Goal: Task Accomplishment & Management: Manage account settings

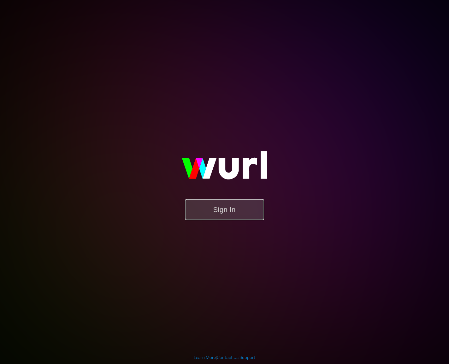
click at [252, 210] on button "Sign In" at bounding box center [224, 209] width 79 height 21
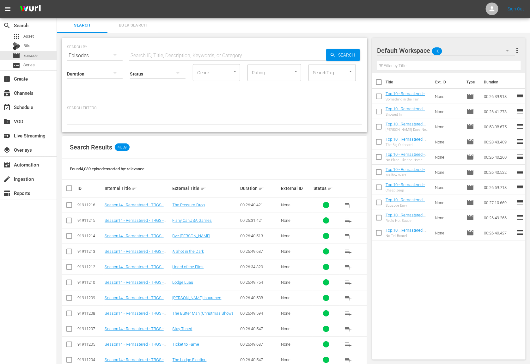
click at [147, 137] on div "Search Results 4,039" at bounding box center [214, 147] width 304 height 23
click at [38, 96] on div "subscriptions Channels" at bounding box center [28, 92] width 57 height 13
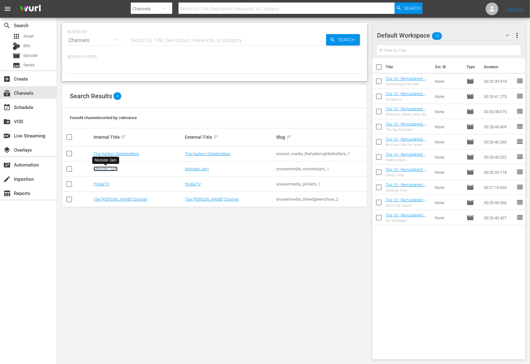
click at [107, 171] on link "Monster Jam" at bounding box center [105, 168] width 24 height 5
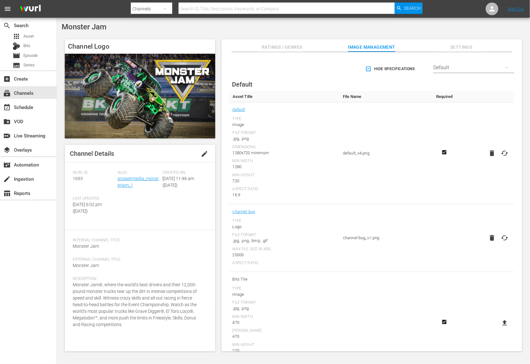
click at [233, 30] on div "Monster Jam" at bounding box center [293, 26] width 463 height 9
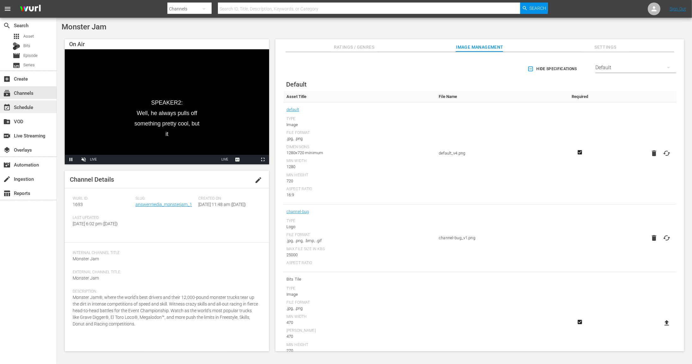
click at [33, 103] on div "event_available Schedule" at bounding box center [17, 106] width 35 height 6
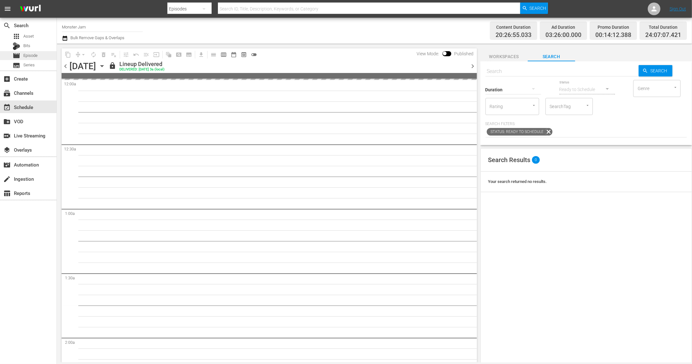
click at [46, 53] on div "movie Episode" at bounding box center [28, 55] width 57 height 9
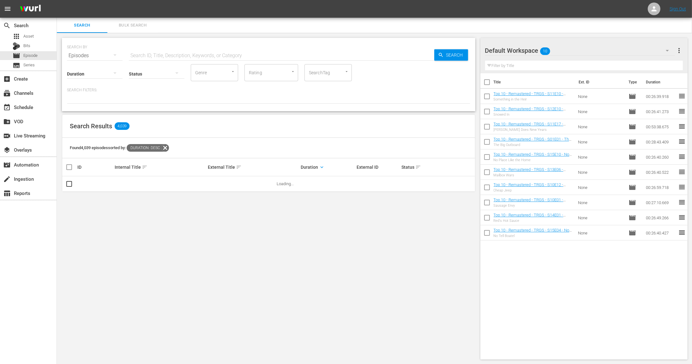
click at [149, 55] on input "text" at bounding box center [281, 55] width 305 height 15
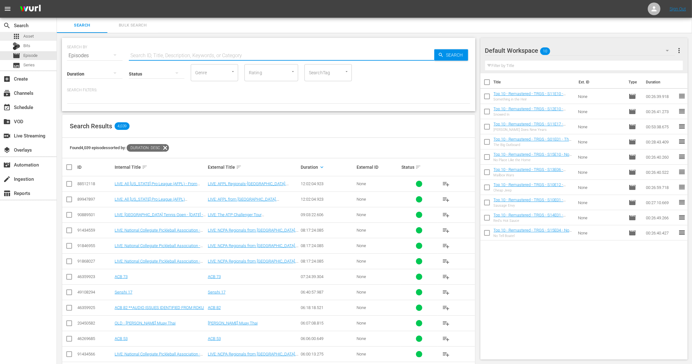
click at [35, 38] on div "apps Asset" at bounding box center [28, 36] width 57 height 9
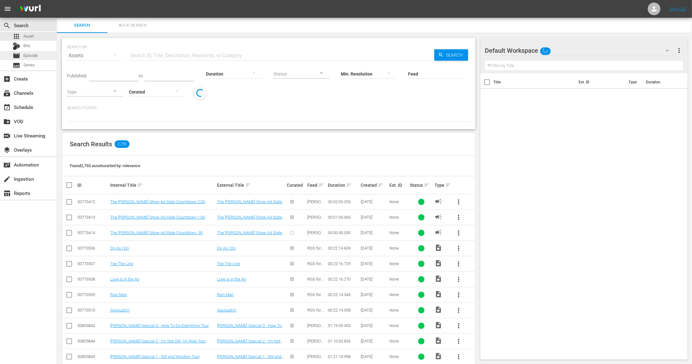
click at [34, 53] on span "Episode" at bounding box center [30, 55] width 14 height 6
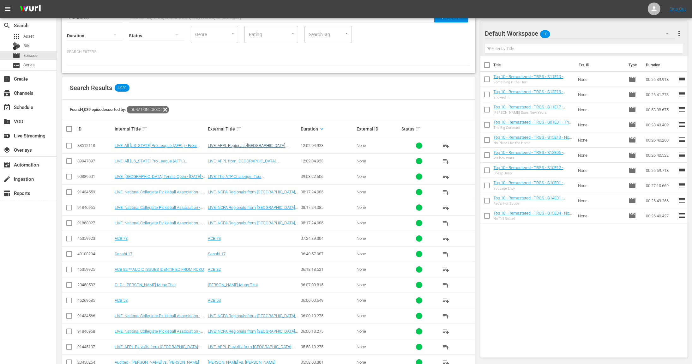
scroll to position [12, 0]
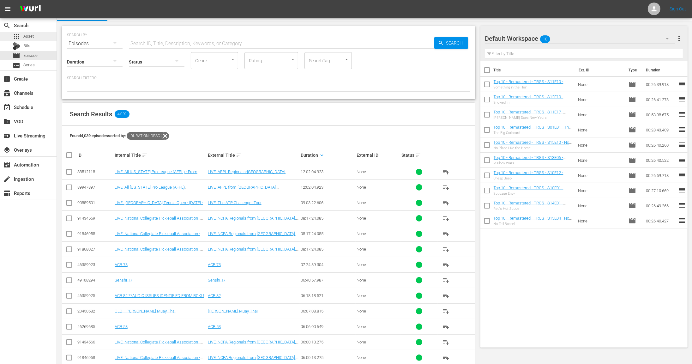
click at [35, 34] on div "apps Asset" at bounding box center [28, 36] width 57 height 9
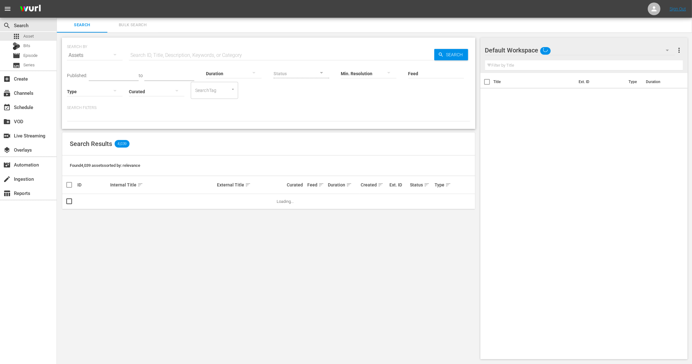
scroll to position [12, 0]
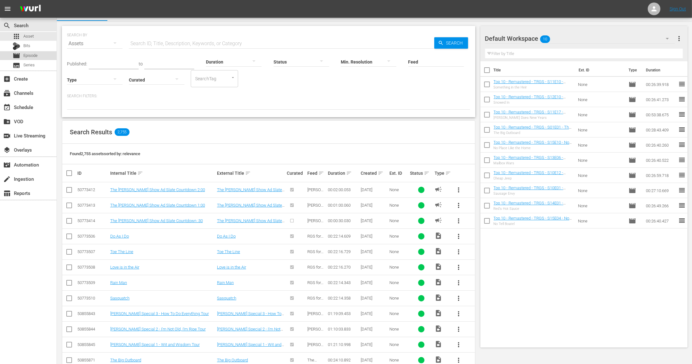
click at [45, 52] on div "movie Episode" at bounding box center [28, 55] width 57 height 9
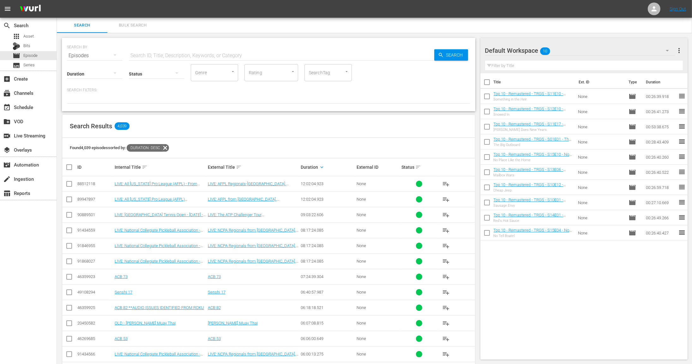
click at [304, 52] on input "text" at bounding box center [281, 55] width 305 height 15
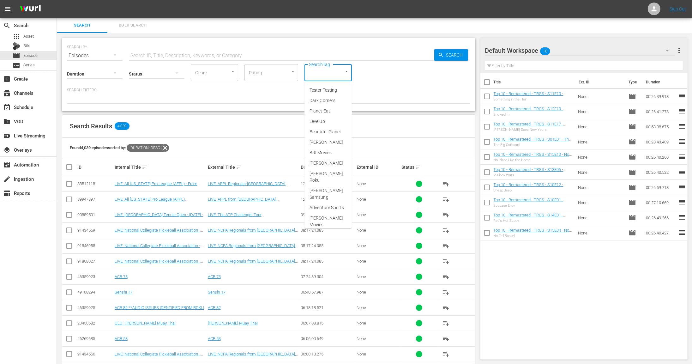
click at [313, 73] on input "SearchTag" at bounding box center [319, 72] width 24 height 11
click at [299, 53] on input "text" at bounding box center [281, 55] width 305 height 15
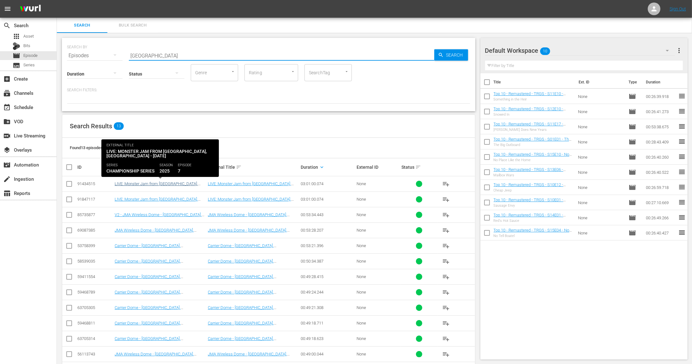
type input "[GEOGRAPHIC_DATA]"
click at [167, 183] on link "LIVE: Monster Jam from [GEOGRAPHIC_DATA], [GEOGRAPHIC_DATA] - [DATE]" at bounding box center [156, 185] width 83 height 9
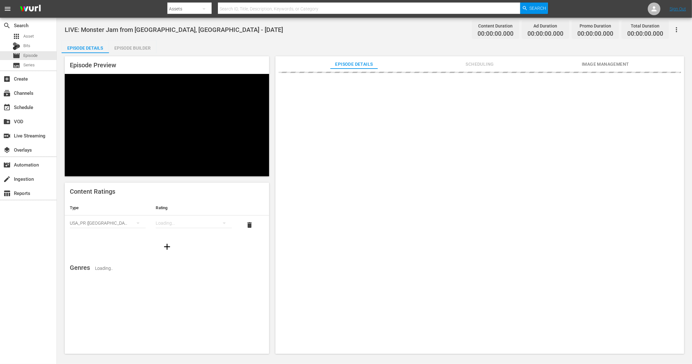
click at [285, 35] on div "LIVE: Monster Jam from [GEOGRAPHIC_DATA], [GEOGRAPHIC_DATA] - [DATE] Content Du…" at bounding box center [374, 29] width 619 height 14
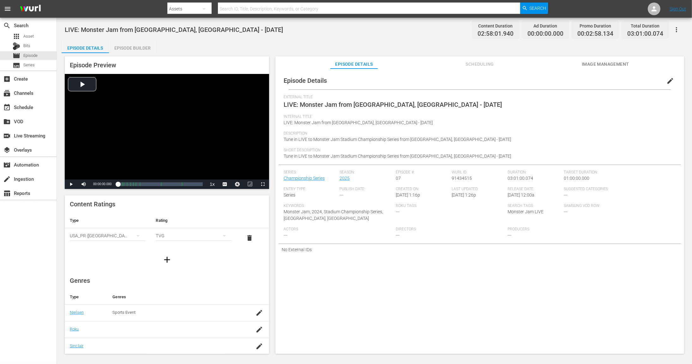
click at [146, 45] on div "Episode Builder" at bounding box center [132, 47] width 47 height 15
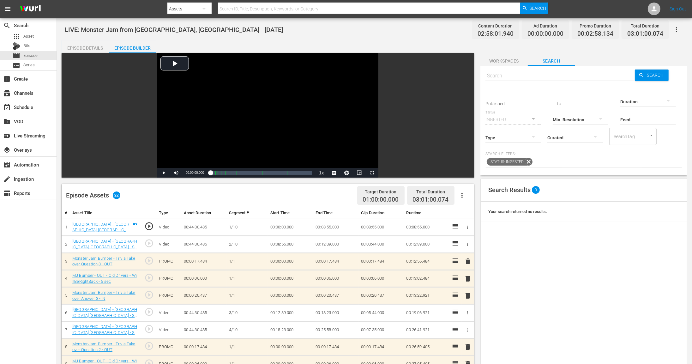
click at [76, 48] on div "Episode Details" at bounding box center [85, 47] width 47 height 15
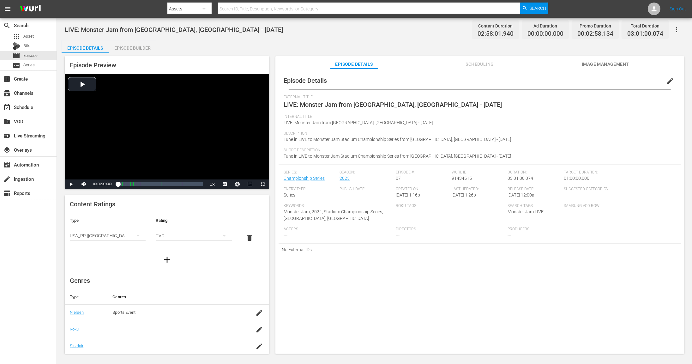
click at [449, 82] on span "edit" at bounding box center [670, 81] width 8 height 8
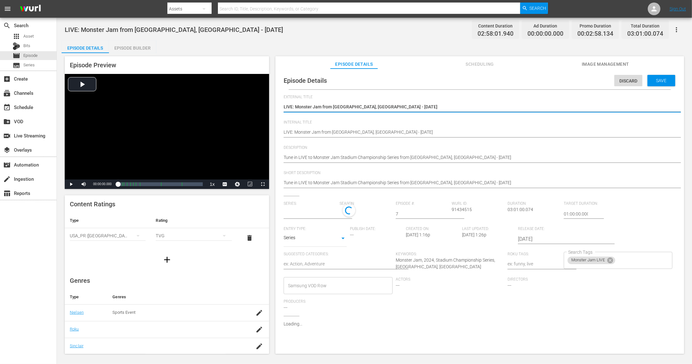
type input "Championship Series"
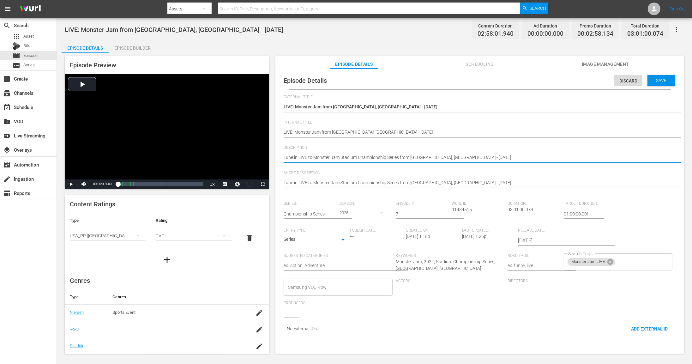
drag, startPoint x: 386, startPoint y: 156, endPoint x: 359, endPoint y: 158, distance: 26.6
type textarea "Tune in LIVE to [GEOGRAPHIC_DATA] C Series from [GEOGRAPHIC_DATA], [GEOGRAPHIC_…"
type textarea "Tune in LIVE to Monster Jam Stadium Series from [GEOGRAPHIC_DATA], [GEOGRAPHIC_…"
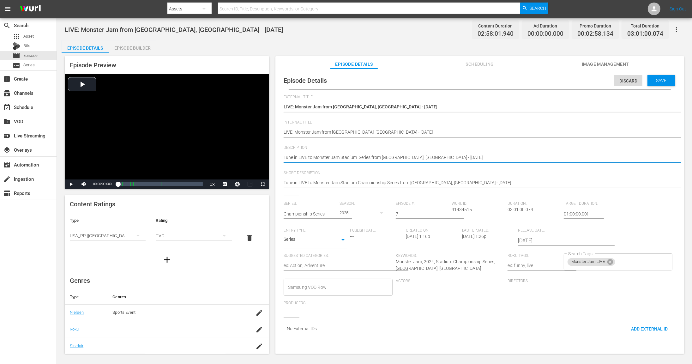
type textarea "Tune in LIVE to Monster Jam Stadium Series from [GEOGRAPHIC_DATA], [GEOGRAPHIC_…"
click at [341, 156] on textarea "Tune in LIVE to Monster Jam Stadium Championship Series from [GEOGRAPHIC_DATA],…" at bounding box center [478, 158] width 389 height 8
type textarea "Tune in LIVE to Monster Jam FStadium Series from [GEOGRAPHIC_DATA], [GEOGRAPHIC…"
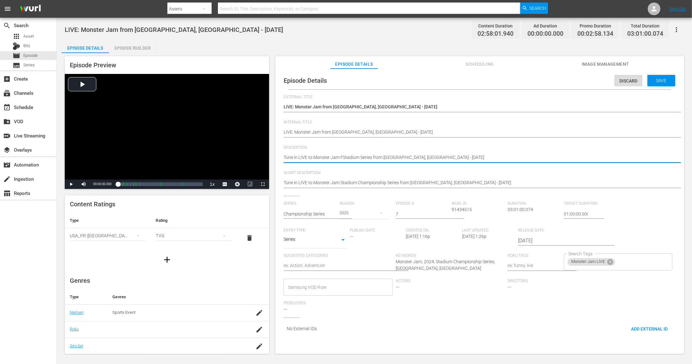
type textarea "Tune in LIVE to Monster Jam FaStadium Series from [GEOGRAPHIC_DATA], [GEOGRAPHI…"
type textarea "Tune in LIVE to Monster Jam FalStadium Series from [GEOGRAPHIC_DATA], [GEOGRAPH…"
type textarea "Tune in LIVE to Monster Jam FallStadium Series from [GEOGRAPHIC_DATA], [GEOGRAP…"
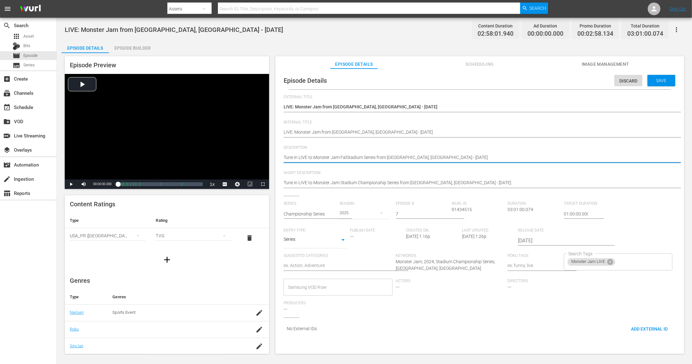
type textarea "Tune in LIVE to Monster Jam FallStadium Series from [GEOGRAPHIC_DATA], [GEOGRAP…"
type textarea "Tune in LIVE to [GEOGRAPHIC_DATA] Series from [GEOGRAPHIC_DATA], [GEOGRAPHIC_DA…"
click at [428, 155] on textarea "Tune in LIVE to Monster Jam Stadium Championship Series from [GEOGRAPHIC_DATA],…" at bounding box center [478, 158] width 389 height 8
type textarea "Tune in LIVE to [GEOGRAPHIC_DATA] Series from [GEOGRAPHIC_DATA], [GEOGRAPHIC_DA…"
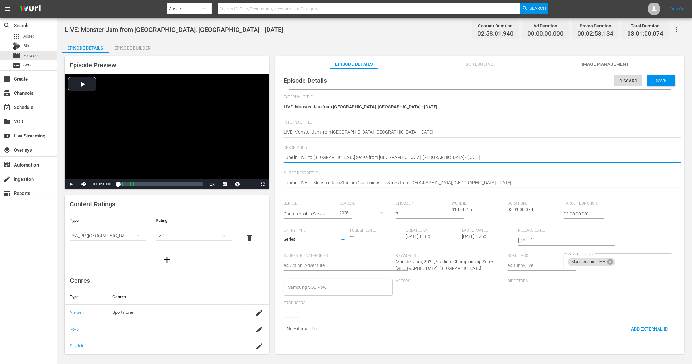
type textarea "Tune in LIVE to [GEOGRAPHIC_DATA] Series from [GEOGRAPHIC_DATA], [GEOGRAPHIC_DA…"
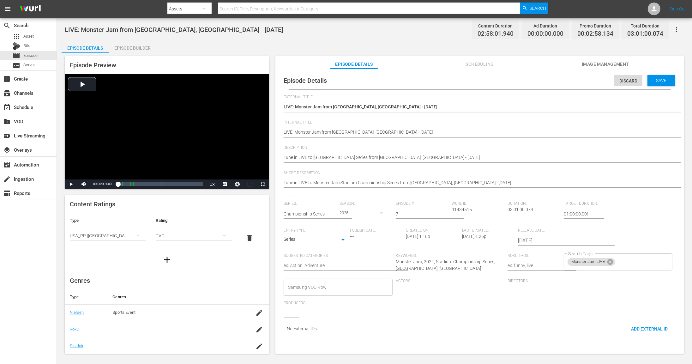
type textarea "Tune in LIVE to Monster Jam Stadium Championship Series from [GEOGRAPHIC_DATA],…"
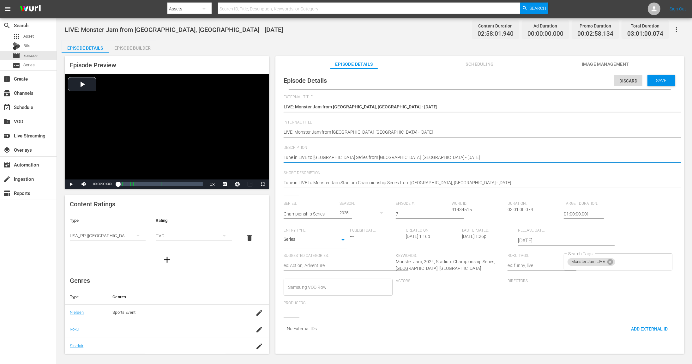
click at [378, 156] on textarea "Tune in LIVE to Monster Jam Stadium Championship Series from [GEOGRAPHIC_DATA],…" at bounding box center [478, 158] width 389 height 8
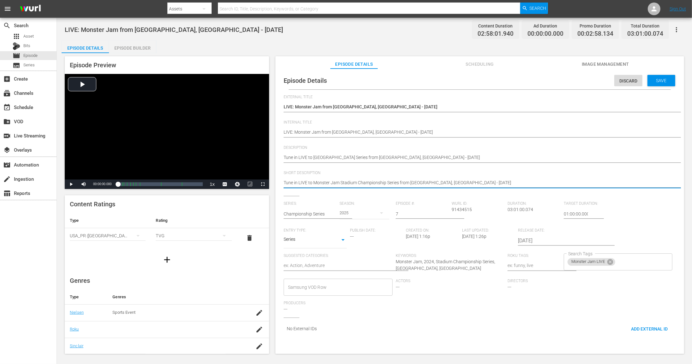
click at [377, 181] on textarea "Tune in LIVE to Monster Jam Stadium Championship Series from [GEOGRAPHIC_DATA],…" at bounding box center [478, 183] width 389 height 8
paste textarea "Fall Stadium Series from [GEOGRAPHIC_DATA], [GEOGRAPHIC_DATA]"
type textarea "Tune in LIVE to [GEOGRAPHIC_DATA] Series from [GEOGRAPHIC_DATA], [GEOGRAPHIC_DA…"
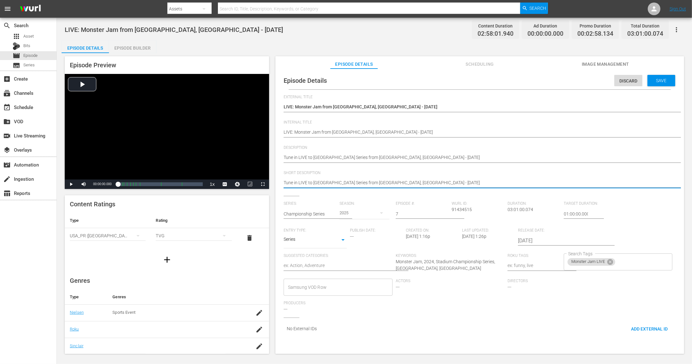
click at [315, 183] on textarea "Tune in LIVE to Monster Jam Stadium Championship Series from [GEOGRAPHIC_DATA],…" at bounding box center [478, 183] width 389 height 8
type textarea "Tune in LIVE to tMonster Jam Fall Stadium Series from [GEOGRAPHIC_DATA], [GEOGR…"
type textarea "Tune in LIVE to thMonster Jam Fall Stadium Series from [GEOGRAPHIC_DATA], [GEOG…"
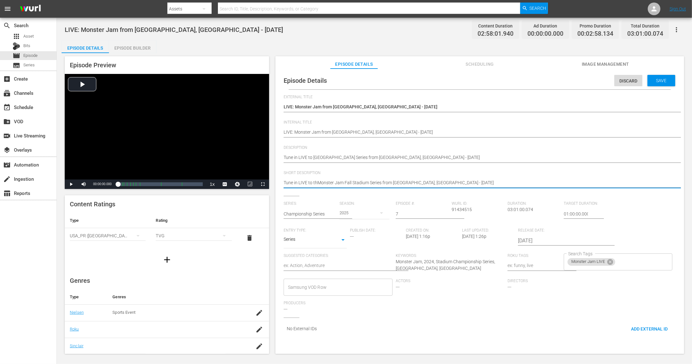
type textarea "Tune in LIVE to theMonster Jam Fall Stadium Series from [GEOGRAPHIC_DATA], [GEO…"
type textarea "Tune in LIVE to the [GEOGRAPHIC_DATA] Series from [GEOGRAPHIC_DATA], [GEOGRAPHI…"
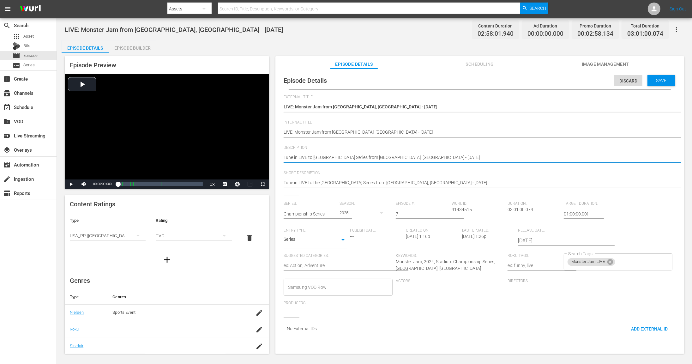
type textarea "Tune in LIVE to tMonster Jam Fall Stadium Series from [GEOGRAPHIC_DATA], [GEOGR…"
type textarea "Tune in LIVE to thMonster Jam Fall Stadium Series from [GEOGRAPHIC_DATA], [GEOG…"
type textarea "Tune in LIVE to theMonster Jam Fall Stadium Series from [GEOGRAPHIC_DATA], [GEO…"
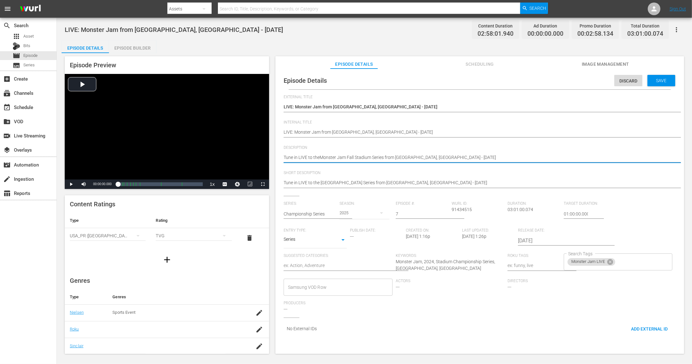
type textarea "Tune in LIVE to the [GEOGRAPHIC_DATA] Series from [GEOGRAPHIC_DATA], [GEOGRAPHI…"
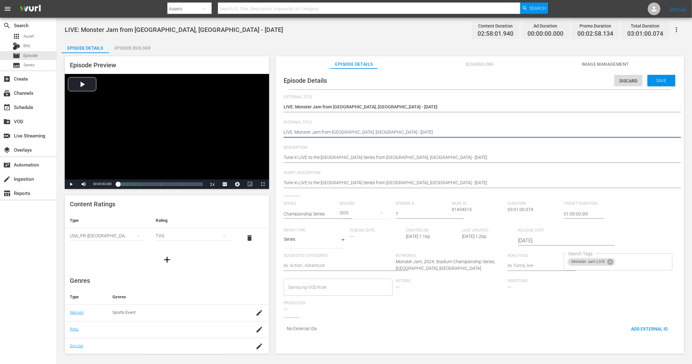
click at [335, 131] on textarea "LIVE: Monster Jam from [GEOGRAPHIC_DATA], [GEOGRAPHIC_DATA] - [DATE]" at bounding box center [478, 133] width 389 height 8
type textarea "LIVE: Monster Jam from H, [GEOGRAPHIC_DATA] - [DATE]"
type textarea "LIVE: Monster Jam from [GEOGRAPHIC_DATA], [GEOGRAPHIC_DATA] - [DATE]"
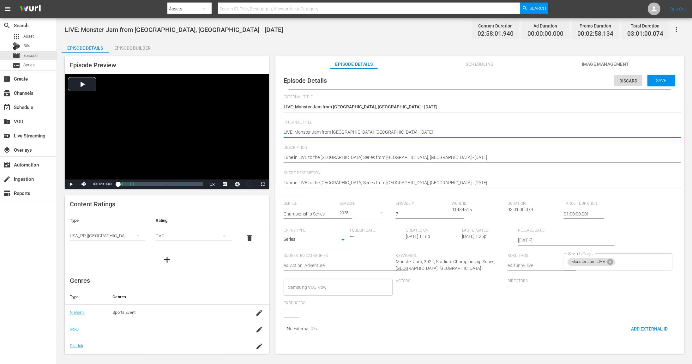
type textarea "LIVE: Monster Jam from [GEOGRAPHIC_DATA], [GEOGRAPHIC_DATA] - [DATE]"
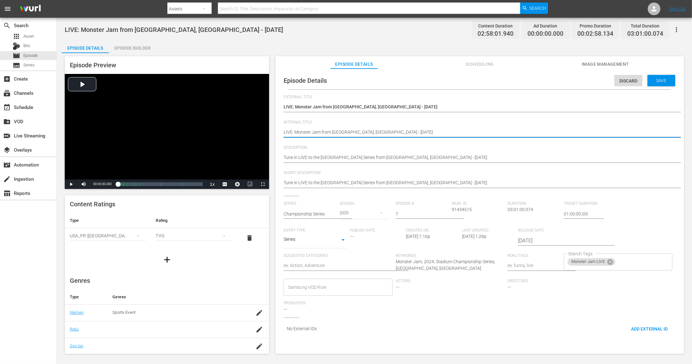
type textarea "LIVE: Monster Jam from [GEOGRAPHIC_DATA], [GEOGRAPHIC_DATA] - [DATE]"
click at [352, 130] on textarea "LIVE: Monster Jam from [GEOGRAPHIC_DATA], [GEOGRAPHIC_DATA] - [DATE]" at bounding box center [478, 133] width 389 height 8
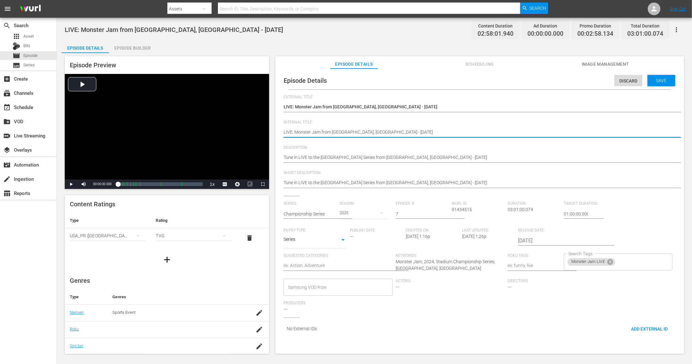
type textarea "LIVE: Monster Jam from [GEOGRAPHIC_DATA], T - [DATE]"
type textarea "LIVE: Monster Jam from [GEOGRAPHIC_DATA], [GEOGRAPHIC_DATA] - [DATE]"
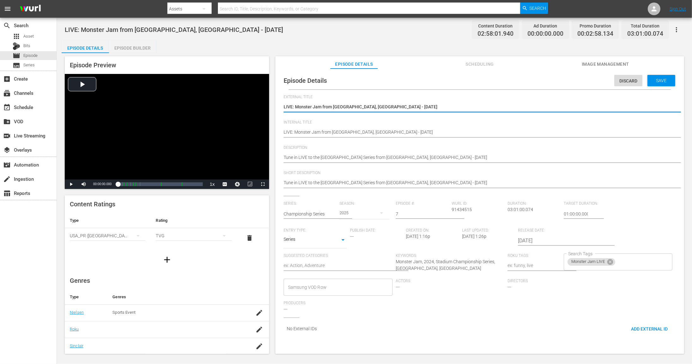
click at [345, 106] on textarea "LIVE: Monster Jam from [GEOGRAPHIC_DATA], [GEOGRAPHIC_DATA] - [DATE]" at bounding box center [478, 108] width 389 height 8
type textarea "LIVE: Monster Jam from H, [GEOGRAPHIC_DATA] - [DATE]"
type textarea "LIVE: Monster Jam from [GEOGRAPHIC_DATA], [GEOGRAPHIC_DATA] - [DATE]"
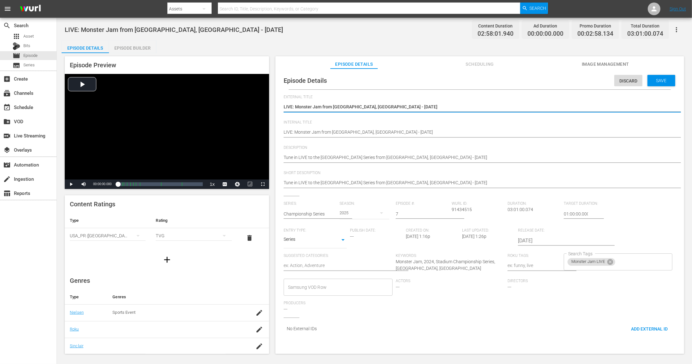
type textarea "LIVE: Monster Jam from [GEOGRAPHIC_DATA], [GEOGRAPHIC_DATA] - [DATE]"
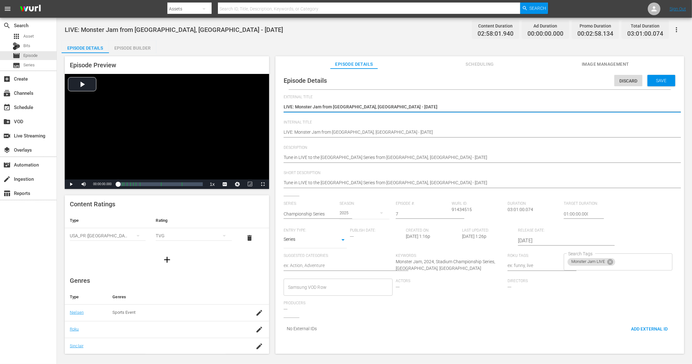
type textarea "LIVE: Monster Jam from [GEOGRAPHIC_DATA], [GEOGRAPHIC_DATA] - [DATE]"
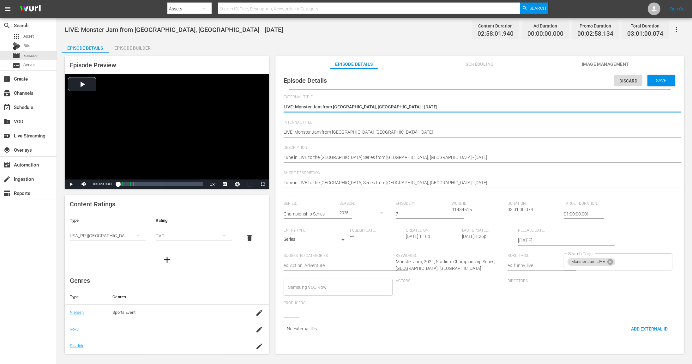
click at [352, 105] on textarea "LIVE: Monster Jam from [GEOGRAPHIC_DATA], [GEOGRAPHIC_DATA] - [DATE]" at bounding box center [478, 108] width 389 height 8
type textarea "LIVE: Monster Jam from [GEOGRAPHIC_DATA], T - [DATE]"
type textarea "LIVE: Monster Jam from [GEOGRAPHIC_DATA], [GEOGRAPHIC_DATA] - [DATE]"
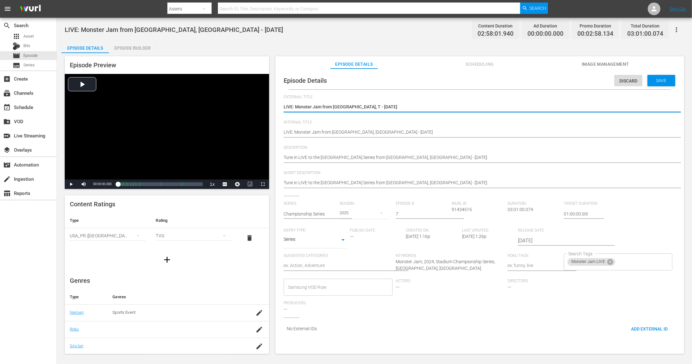
type textarea "LIVE: Monster Jam from [GEOGRAPHIC_DATA], [GEOGRAPHIC_DATA] - [DATE]"
click at [370, 106] on textarea "LIVE: Monster Jam from [GEOGRAPHIC_DATA], [GEOGRAPHIC_DATA] - [DATE]" at bounding box center [478, 108] width 389 height 8
type textarea "LIVE: Monster Jam from [GEOGRAPHIC_DATA], [GEOGRAPHIC_DATA] - [DATE]"
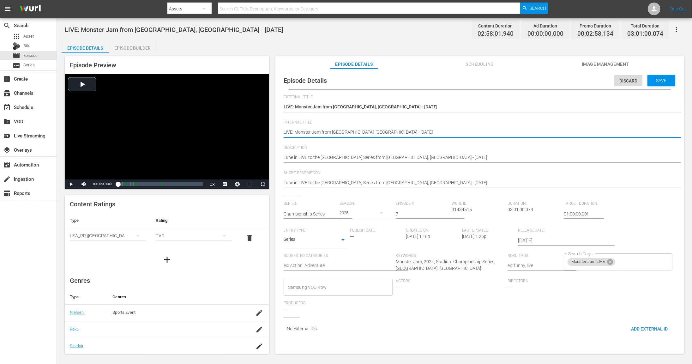
click at [369, 130] on textarea "LIVE: Monster Jam from [GEOGRAPHIC_DATA], [GEOGRAPHIC_DATA] - [DATE]" at bounding box center [478, 133] width 389 height 8
type textarea "LIVE: Monster Jam from [GEOGRAPHIC_DATA], [GEOGRAPHIC_DATA] - [DATE]"
click at [385, 145] on span "Description" at bounding box center [478, 147] width 389 height 5
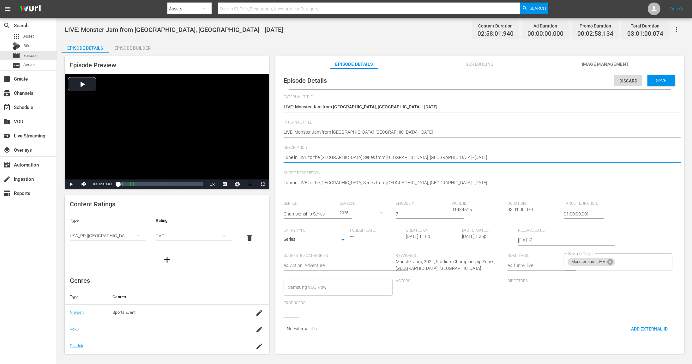
click at [399, 155] on textarea "Tune in LIVE to Monster Jam Stadium Championship Series from [GEOGRAPHIC_DATA],…" at bounding box center [478, 158] width 389 height 8
click at [449, 229] on div "Series: Championship Series Season: 2025 Episode #: 7 [PERSON_NAME] ID: 9143451…" at bounding box center [480, 259] width 392 height 116
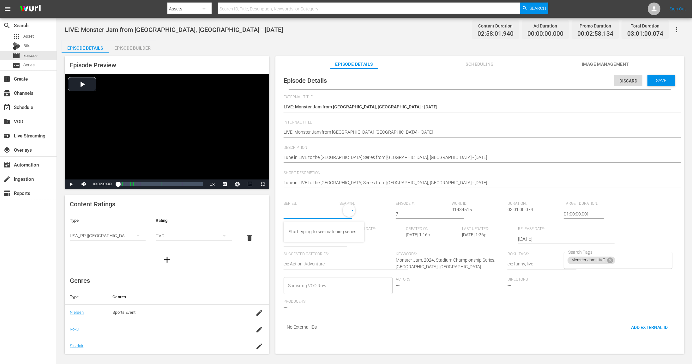
click at [317, 216] on input "text" at bounding box center [310, 213] width 53 height 15
drag, startPoint x: 656, startPoint y: 78, endPoint x: 649, endPoint y: 80, distance: 6.9
click at [449, 78] on span "Save" at bounding box center [661, 80] width 21 height 5
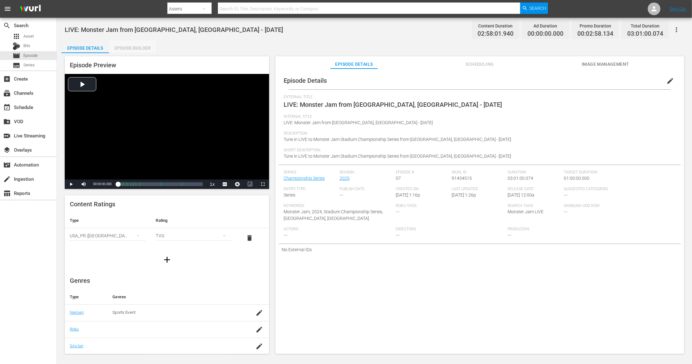
click at [141, 48] on div "Episode Builder" at bounding box center [132, 47] width 47 height 15
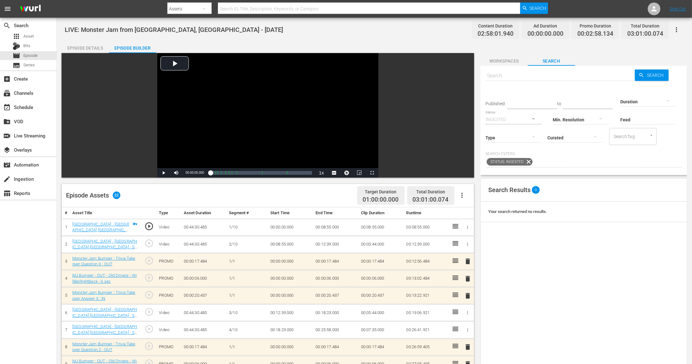
click at [96, 49] on div "Episode Details" at bounding box center [85, 47] width 47 height 15
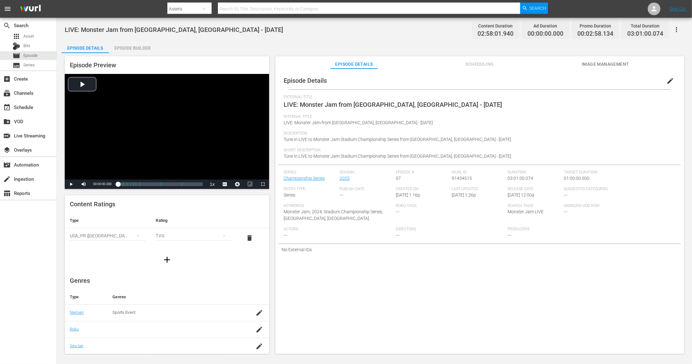
click at [365, 37] on div "LIVE: Monster Jam from [GEOGRAPHIC_DATA], [GEOGRAPHIC_DATA] - [DATE] Content Du…" at bounding box center [374, 186] width 635 height 337
click at [256, 22] on div "LIVE: Monster Jam from [GEOGRAPHIC_DATA], [GEOGRAPHIC_DATA] - [DATE] Content Du…" at bounding box center [374, 29] width 619 height 14
click at [126, 50] on div "Episode Builder" at bounding box center [132, 47] width 47 height 15
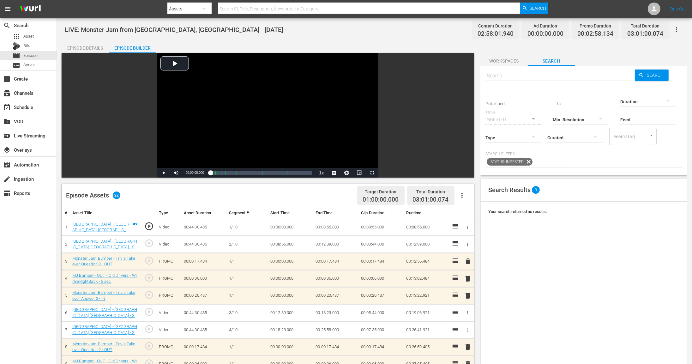
click at [90, 48] on div "Episode Details" at bounding box center [85, 47] width 47 height 15
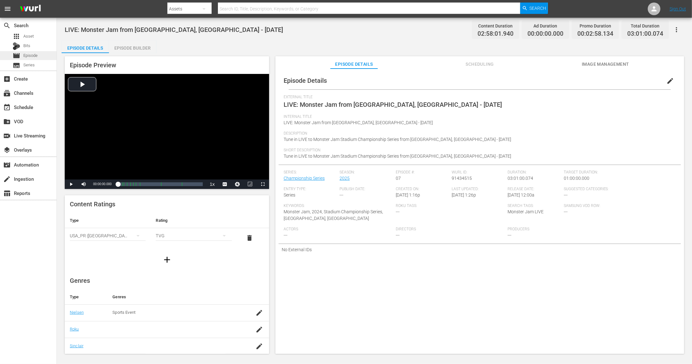
click at [22, 55] on div "movie Episode" at bounding box center [25, 55] width 25 height 9
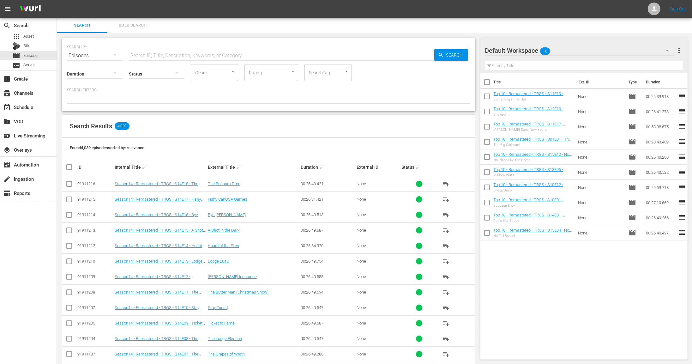
click at [181, 56] on input "text" at bounding box center [281, 55] width 305 height 15
click at [175, 52] on input "text" at bounding box center [281, 55] width 305 height 15
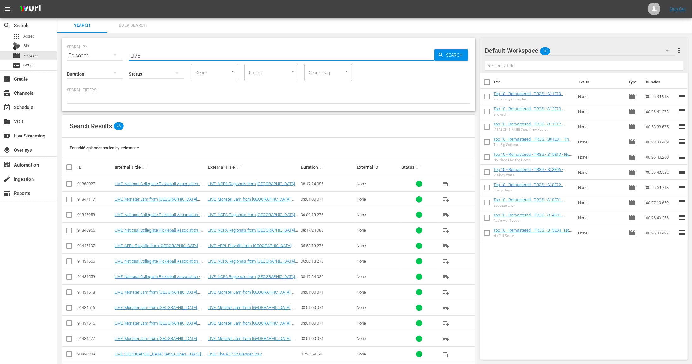
click at [167, 57] on input "LIVE:" at bounding box center [281, 55] width 305 height 15
type input "[GEOGRAPHIC_DATA]"
click at [449, 49] on div "Default Workspace 10" at bounding box center [580, 51] width 190 height 18
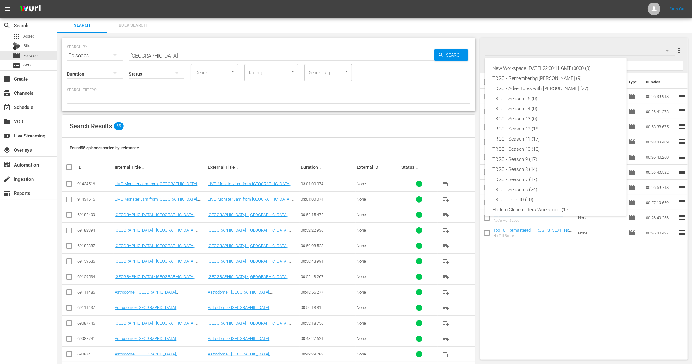
scroll to position [44, 0]
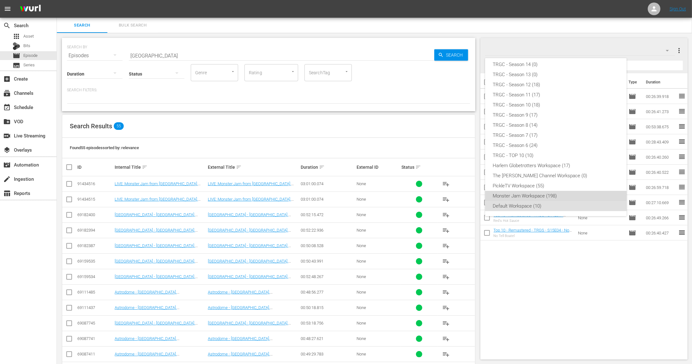
drag, startPoint x: 532, startPoint y: 194, endPoint x: 520, endPoint y: 194, distance: 11.4
click at [449, 194] on div "Monster Jam Workspace (198)" at bounding box center [556, 196] width 126 height 10
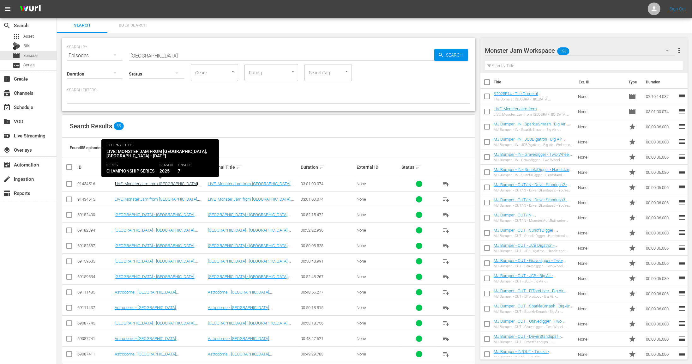
click at [171, 186] on link "LIVE: Monster Jam from [GEOGRAPHIC_DATA], [GEOGRAPHIC_DATA] - [DATE]" at bounding box center [156, 185] width 83 height 9
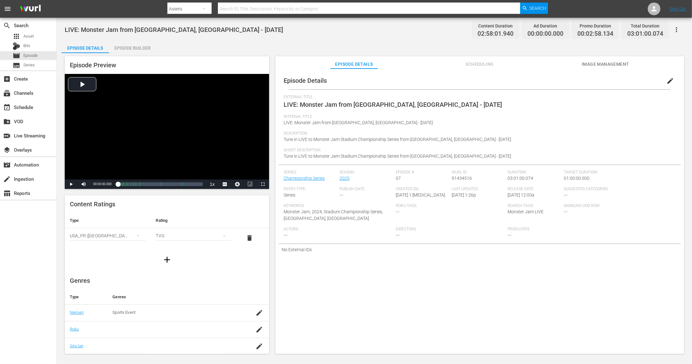
click at [377, 40] on div "LIVE: Monster Jam from [GEOGRAPHIC_DATA], [GEOGRAPHIC_DATA] - [DATE] Content Du…" at bounding box center [374, 186] width 635 height 337
drag, startPoint x: 258, startPoint y: 54, endPoint x: 99, endPoint y: 34, distance: 161.0
click at [258, 54] on div "Episode Preview Video Player is loading. Play Video Play Mute Current Time 00:0…" at bounding box center [375, 206] width 626 height 306
click at [312, 81] on span "Episode Details" at bounding box center [305, 81] width 43 height 8
click at [312, 56] on div "Episode Preview Video Player is loading. Play Video Play Mute Current Time 00:0…" at bounding box center [375, 206] width 626 height 306
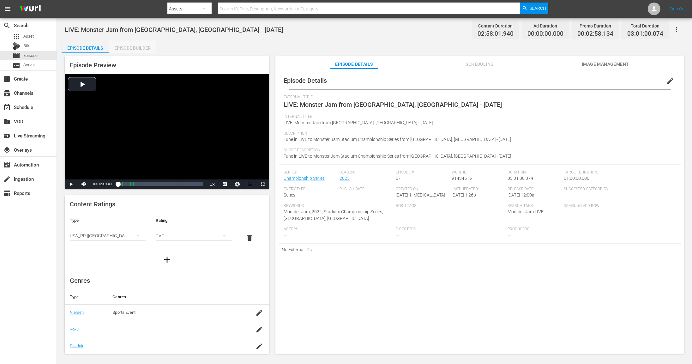
click at [145, 48] on div "Episode Builder" at bounding box center [132, 47] width 47 height 15
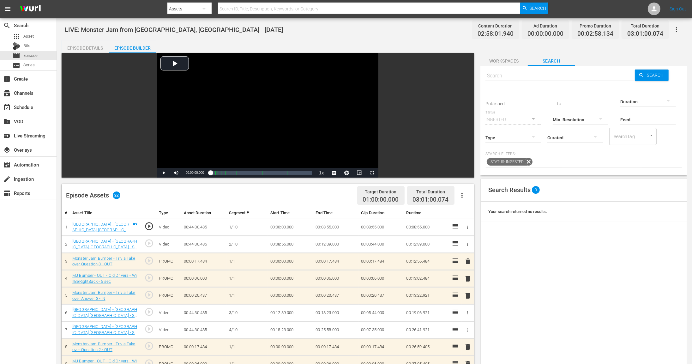
click at [449, 59] on span "Workspaces" at bounding box center [503, 61] width 47 height 8
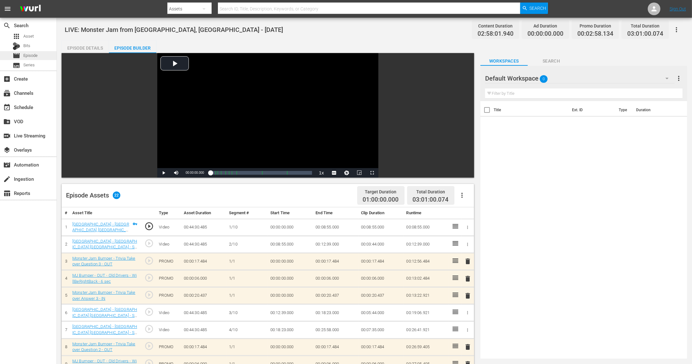
click at [41, 56] on div "movie Episode" at bounding box center [28, 55] width 57 height 9
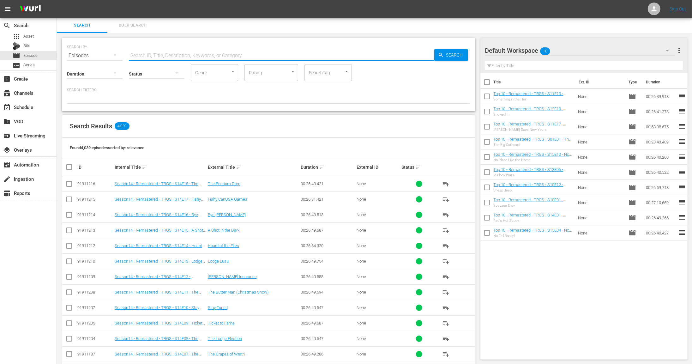
click at [191, 56] on input "text" at bounding box center [281, 55] width 305 height 15
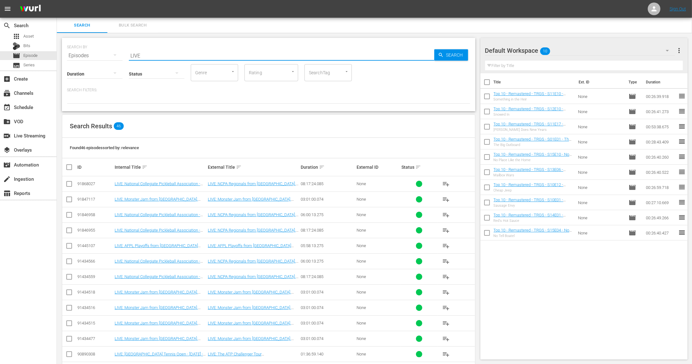
click at [213, 124] on div "Search Results 46" at bounding box center [268, 126] width 413 height 23
click at [180, 115] on div "Search Results 46" at bounding box center [268, 126] width 413 height 23
click at [157, 56] on input "LIVE" at bounding box center [281, 55] width 305 height 15
type input "LIVE: Monster"
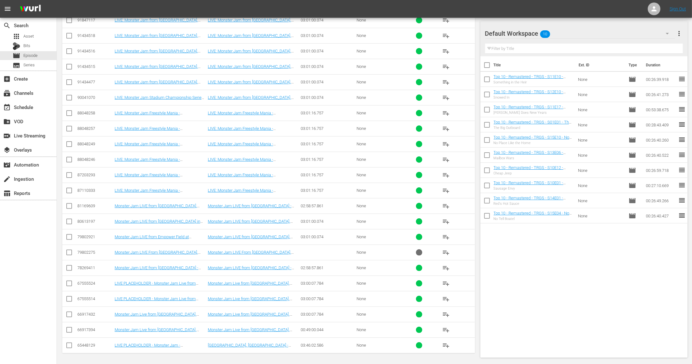
scroll to position [166, 0]
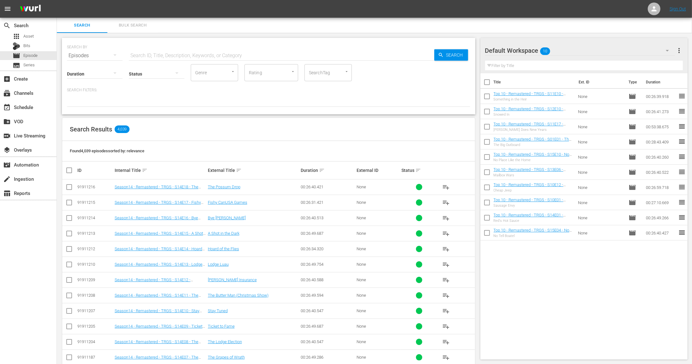
click at [281, 123] on div "Search Results 4,039" at bounding box center [268, 129] width 413 height 23
click at [343, 122] on div "Search Results 4,039" at bounding box center [268, 129] width 413 height 23
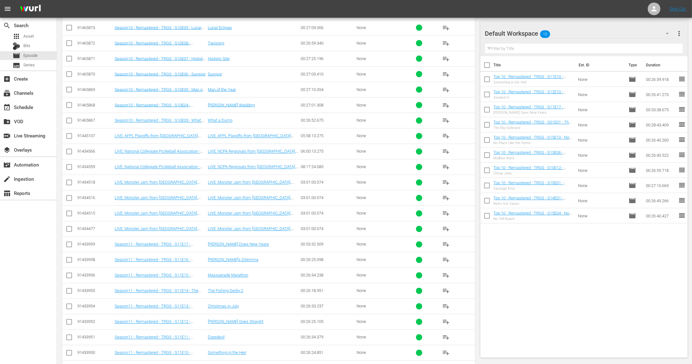
scroll to position [580, 0]
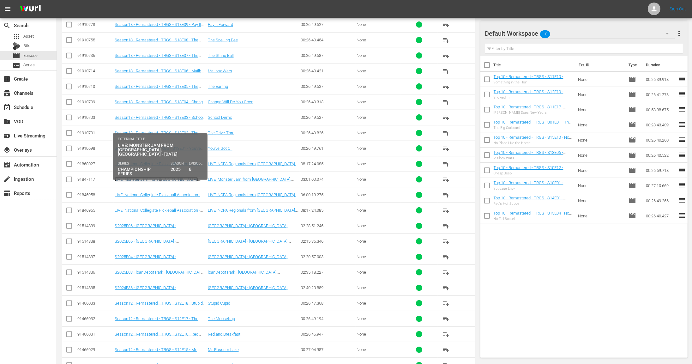
click at [150, 182] on link "LIVE: Monster Jam from [GEOGRAPHIC_DATA], [GEOGRAPHIC_DATA] - [DATE]" at bounding box center [156, 181] width 83 height 9
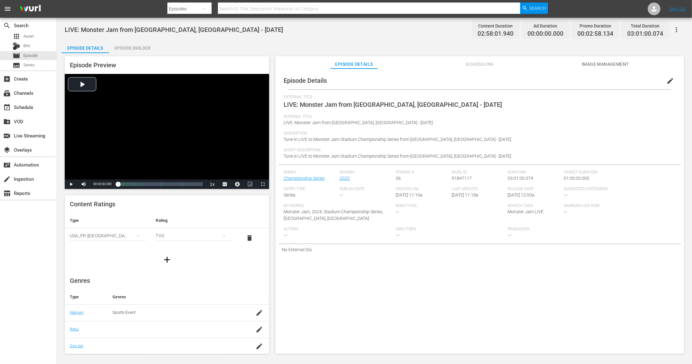
click at [678, 30] on icon "button" at bounding box center [677, 30] width 8 height 8
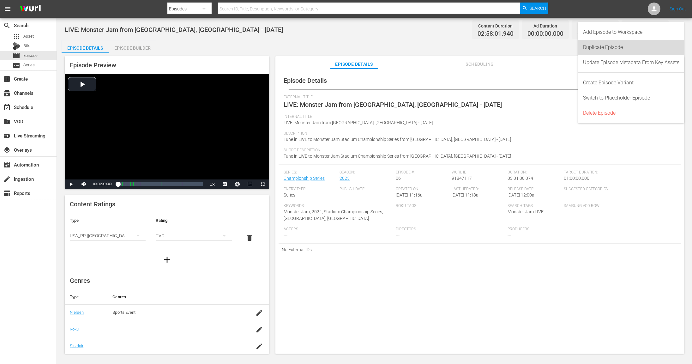
click at [620, 51] on div "Duplicate Episode" at bounding box center [631, 47] width 96 height 15
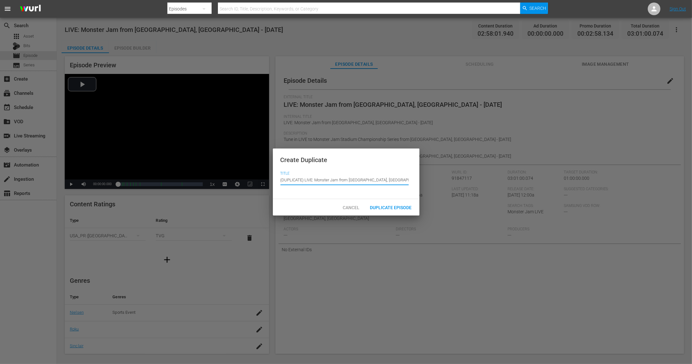
drag, startPoint x: 306, startPoint y: 179, endPoint x: 275, endPoint y: 178, distance: 31.0
click at [275, 178] on div "Create Duplicate Title Episode Title (DUPLICATE) LIVE: Monster Jam from Syracus…" at bounding box center [346, 173] width 147 height 51
click at [333, 180] on input "LIVE: Monster Jam from [GEOGRAPHIC_DATA], [GEOGRAPHIC_DATA] - [DATE]" at bounding box center [344, 179] width 128 height 15
click at [362, 179] on input "LIVE: Monster Jam from [GEOGRAPHIC_DATA], [GEOGRAPHIC_DATA] - [DATE]" at bounding box center [344, 179] width 128 height 15
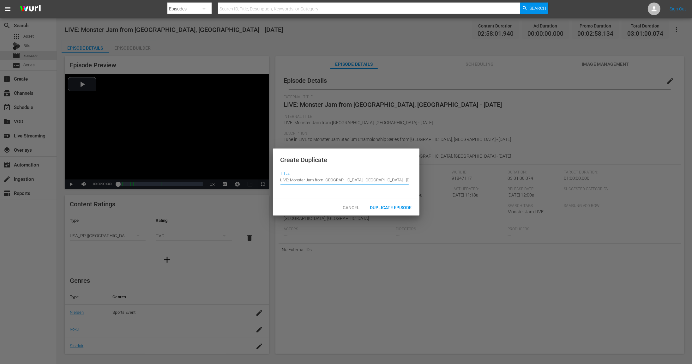
click at [398, 182] on input "LIVE: Monster Jam from [GEOGRAPHIC_DATA], [GEOGRAPHIC_DATA] - [DATE]" at bounding box center [344, 179] width 128 height 15
drag, startPoint x: 376, startPoint y: 179, endPoint x: 278, endPoint y: 177, distance: 97.9
click at [278, 177] on div "Create Duplicate Title Episode Title LIVE: Monster Jam from Houston, TX - 10/18…" at bounding box center [346, 173] width 147 height 51
type input "LIVE: Monster Jam from [GEOGRAPHIC_DATA], [GEOGRAPHIC_DATA] - [DATE]"
click at [386, 206] on span "Duplicate Episode" at bounding box center [391, 207] width 52 height 5
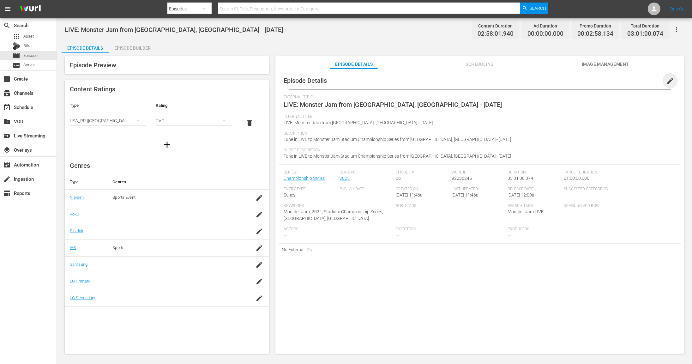
drag, startPoint x: 670, startPoint y: 81, endPoint x: 591, endPoint y: 93, distance: 80.8
click at [670, 81] on span "edit" at bounding box center [670, 81] width 8 height 8
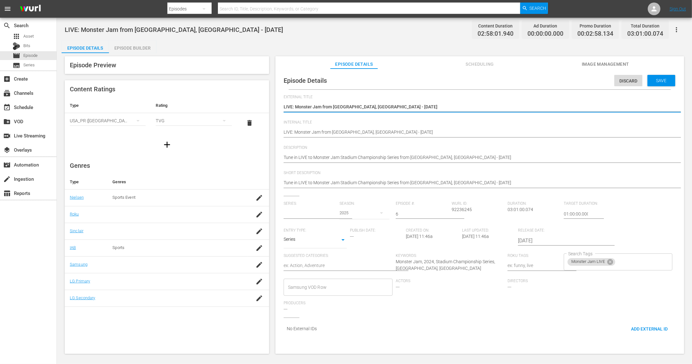
type input "Championship Series"
drag, startPoint x: 393, startPoint y: 109, endPoint x: 290, endPoint y: 113, distance: 102.4
click at [275, 106] on div "Episode Preview Content Ratings Type Rating Select Rating Type USA_PR (United S…" at bounding box center [375, 206] width 626 height 306
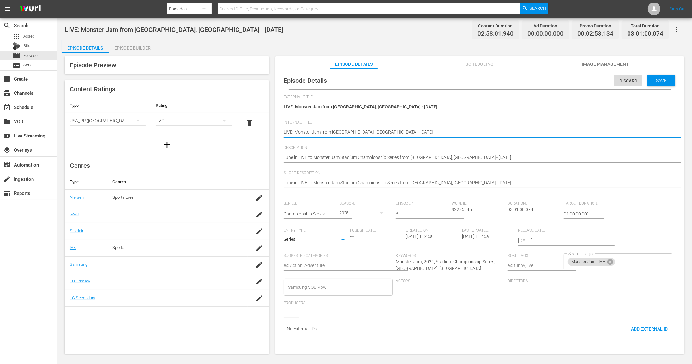
click at [358, 133] on textarea "LIVE: Monster Jam from [GEOGRAPHIC_DATA], [GEOGRAPHIC_DATA] - [DATE]" at bounding box center [478, 133] width 389 height 8
paste textarea "Houston, TX - 10/18"
type textarea "LIVE: Monster Jam from [GEOGRAPHIC_DATA], [GEOGRAPHIC_DATA] - [DATE]"
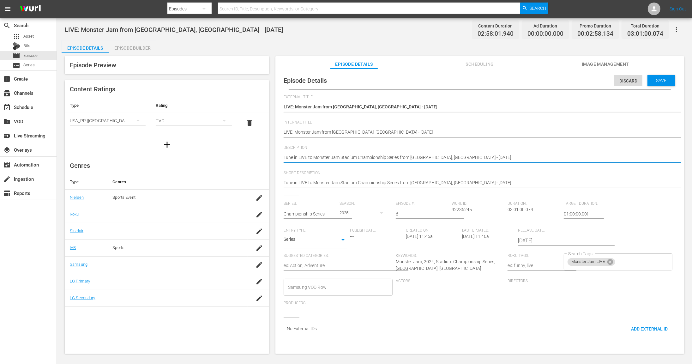
click at [310, 156] on textarea "Tune in LIVE to Monster Jam Stadium Championship Series from [GEOGRAPHIC_DATA],…" at bounding box center [478, 158] width 389 height 8
type textarea "Tune in LIVE a Monster Jam Stadium Championship Series from Syracuse, NY - 10/1…"
type textarea "Tune in LIVE as Monster Jam Stadium Championship Series from Syracuse, NY - 10/…"
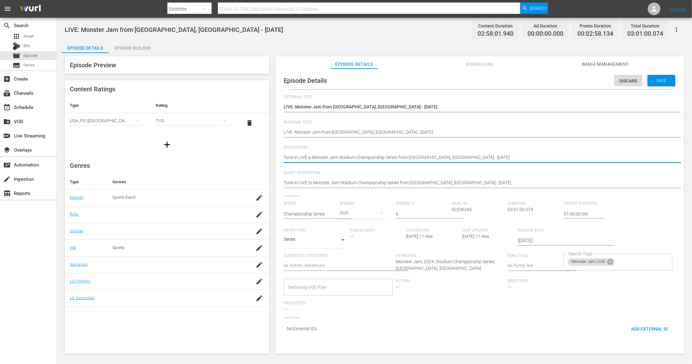
type textarea "Tune in LIVE as Monster Jam Stadium Championship Series from Syracuse, NY - 10/…"
click at [344, 157] on textarea "Tune in LIVE to Monster Jam Stadium Championship Series from [GEOGRAPHIC_DATA],…" at bounding box center [478, 158] width 389 height 8
click at [343, 158] on textarea "Tune in LIVE to Monster Jam Stadium Championship Series from [GEOGRAPHIC_DATA],…" at bounding box center [478, 158] width 389 height 8
type textarea "Tune in LIVE as Monster Jam FStadium Championship Series from Syracuse, NY - 10…"
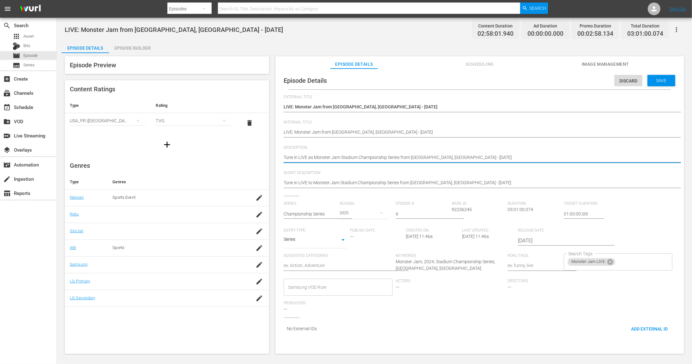
type textarea "Tune in LIVE as Monster Jam FStadium Championship Series from Syracuse, NY - 10…"
type textarea "Tune in LIVE as Monster Jam FaStadium Championship Series from Syracuse, NY - 1…"
type textarea "Tune in LIVE as Monster Jam FalStadium Championship Series from Syracuse, NY - …"
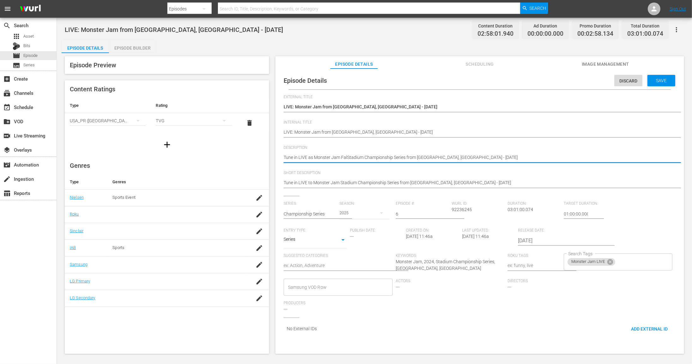
type textarea "Tune in LIVE as Monster Jam FallStadium Championship Series from Syracuse, NY -…"
type textarea "Tune in LIVE as Monster Jam Fall Stadium Championship Series from Syracuse, NY …"
click at [377, 157] on textarea "Tune in LIVE to Monster Jam Stadium Championship Series from [GEOGRAPHIC_DATA],…" at bounding box center [478, 158] width 389 height 8
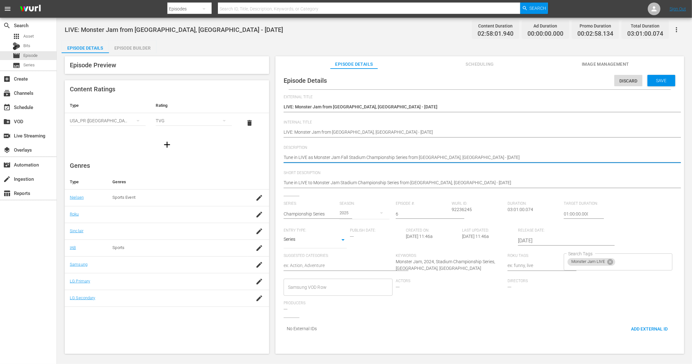
click at [377, 157] on textarea "Tune in LIVE to Monster Jam Stadium Championship Series from [GEOGRAPHIC_DATA],…" at bounding box center [478, 158] width 389 height 8
type textarea "Tune in LIVE as Monster Jam Fall Stadium Series from Syracuse, NY - 10/11/2025"
click at [386, 157] on textarea "Tune in LIVE to Monster Jam Stadium Championship Series from [GEOGRAPHIC_DATA],…" at bounding box center [478, 158] width 389 height 8
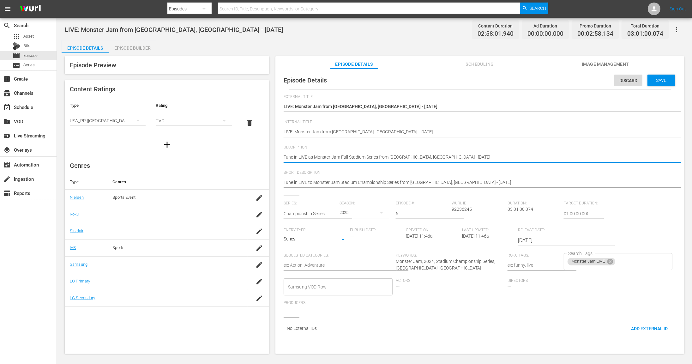
click at [386, 157] on textarea "Tune in LIVE to Monster Jam Stadium Championship Series from [GEOGRAPHIC_DATA],…" at bounding box center [478, 158] width 389 height 8
type textarea "Tune in LIVE as Monster Jam Fall Stadium Series r Syracuse, NY - 10/11/2025"
type textarea "Tune in LIVE as Monster Jam Fall Stadium Series ro Syracuse, NY - 10/11/2025"
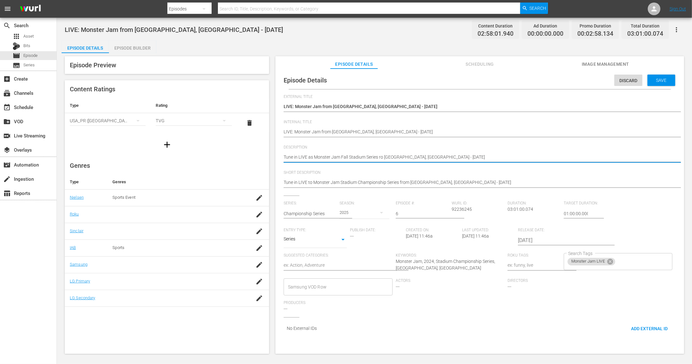
type textarea "Tune in LIVE as Monster Jam Fall Stadium Series rol Syracuse, NY - 10/11/2025"
type textarea "Tune in LIVE as Monster Jam Fall Stadium Series roll Syracuse, NY - 10/11/2025"
type textarea "Tune in LIVE as Monster Jam Fall Stadium Series rolls Syracuse, NY - 10/11/2025"
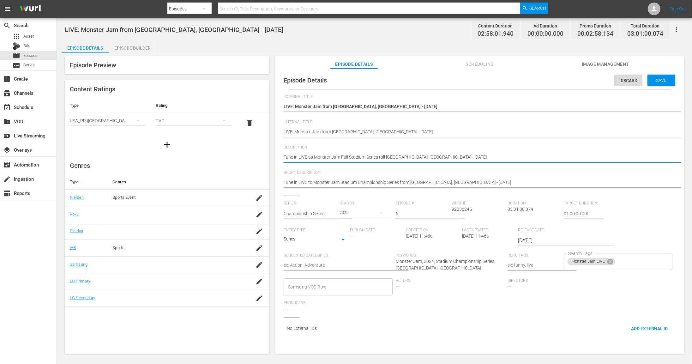
type textarea "Tune in LIVE as Monster Jam Fall Stadium Series rolls Syracuse, NY - 10/11/2025"
type textarea "Tune in LIVE as Monster Jam Fall Stadium Series rolls i Syracuse, NY - 10/11/20…"
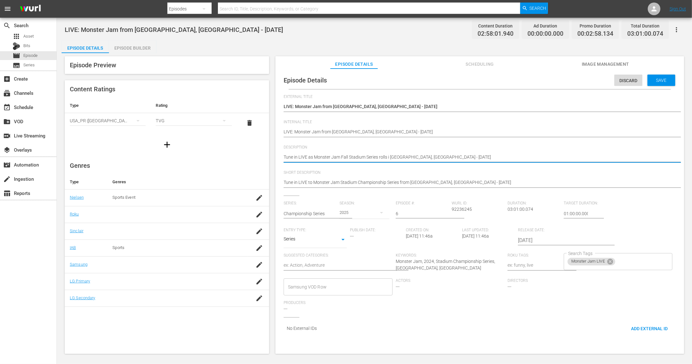
type textarea "Tune in LIVE as Monster Jam Fall Stadium Series rolls in Syracuse, NY - 10/11/2…"
type textarea "Tune in LIVE as Monster Jam Fall Stadium Series rolls int Syracuse, NY - 10/11/…"
type textarea "Tune in LIVE as Monster Jam Fall Stadium Series rolls into Syracuse, NY - 10/11…"
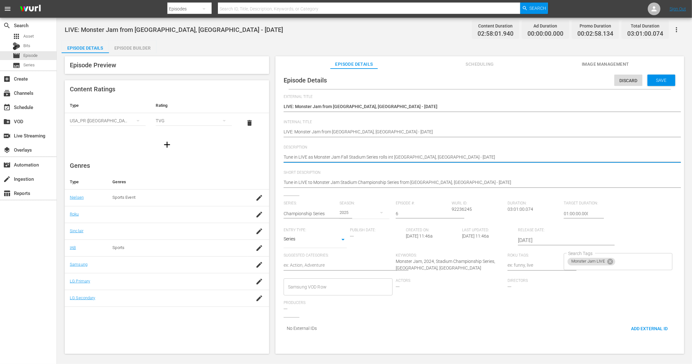
type textarea "Tune in LIVE as Monster Jam Fall Stadium Series rolls into Syracuse, NY - 10/11…"
click at [400, 158] on textarea "Tune in LIVE to Monster Jam Stadium Championship Series from [GEOGRAPHIC_DATA],…" at bounding box center [478, 158] width 389 height 8
type textarea "Tune in LIVE as Monster Jam Fall Stadium Series rolls into H, NY - 10/11/2025"
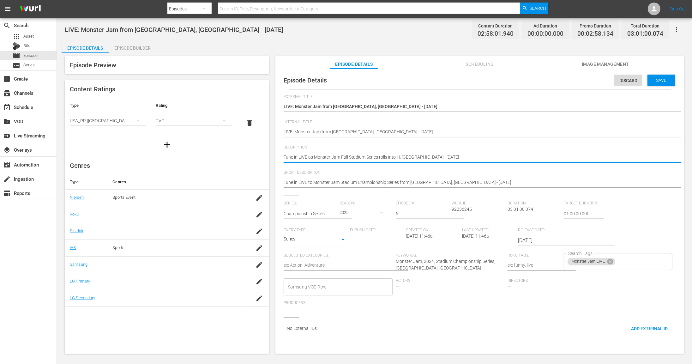
type textarea "Tune in LIVE as Monster Jam Fall Stadium Series rolls into Ho, NY - 10/11/2025"
type textarea "Tune in LIVE as Monster Jam Fall Stadium Series rolls into Hou, NY - 10/11/2025"
type textarea "Tune in LIVE as Monster Jam Fall Stadium Series rolls into Hous, NY - 10/11/2025"
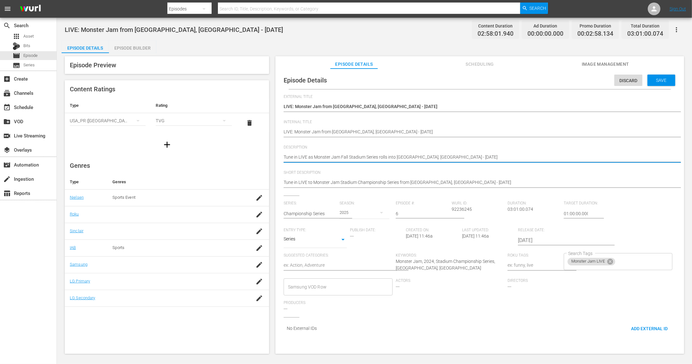
type textarea "Tune in LIVE as Monster Jam Fall Stadium Series rolls into Hous, NY - 10/11/2025"
type textarea "Tune in LIVE as Monster Jam Fall Stadium Series rolls into Houst, NY - 10/11/20…"
type textarea "Tune in LIVE as Monster Jam Fall Stadium Series rolls into Housto, NY - 10/11/2…"
type textarea "Tune in LIVE as Monster Jam Fall Stadium Series rolls into Houston, NY - 10/11/…"
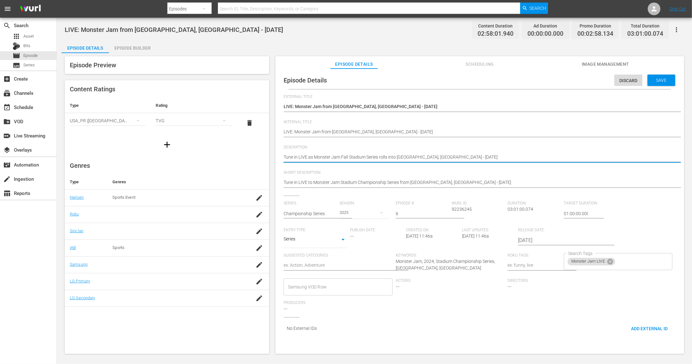
click at [417, 157] on textarea "Tune in LIVE to Monster Jam Stadium Championship Series from [GEOGRAPHIC_DATA],…" at bounding box center [478, 158] width 389 height 8
click at [418, 157] on textarea "Tune in LIVE to Monster Jam Stadium Championship Series from [GEOGRAPHIC_DATA],…" at bounding box center [478, 158] width 389 height 8
type textarea "Tune in LIVE as Monster Jam Fall Stadium Series rolls into Houston, T - 10/11/2…"
type textarea "Tune in LIVE as Monster Jam Fall Stadium Series rolls into Houston, TX - 10/11/…"
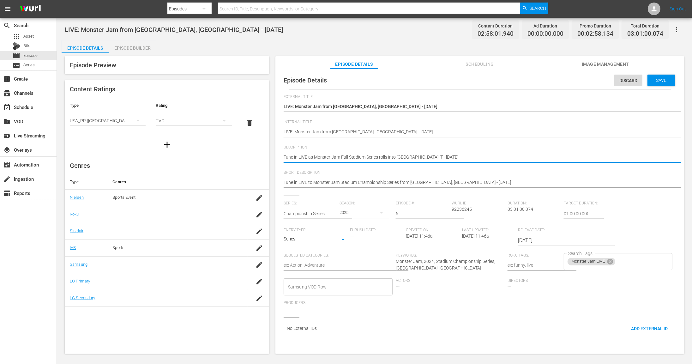
type textarea "Tune in LIVE as Monster Jam Fall Stadium Series rolls into Houston, TX - 10/11/…"
drag, startPoint x: 434, startPoint y: 155, endPoint x: 445, endPoint y: 155, distance: 11.4
click at [434, 155] on textarea "Tune in LIVE to Monster Jam Stadium Championship Series from [GEOGRAPHIC_DATA],…" at bounding box center [478, 158] width 389 height 8
type textarea "Tune in LIVE as Monster Jam Fall Stadium Series rolls into Houston, TX - 10/1/2…"
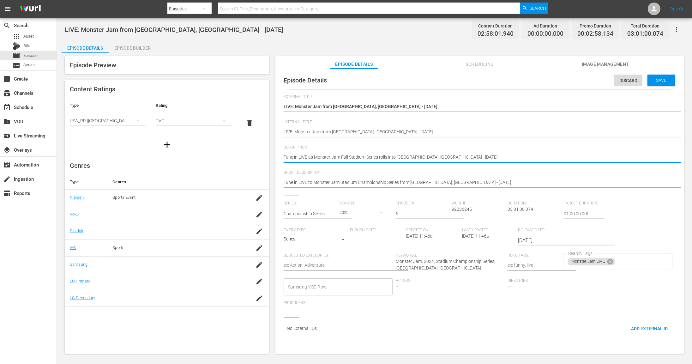
type textarea "Tune in LIVE as Monster Jam Fall Stadium Series rolls into Houston, TX - 10/18/…"
drag, startPoint x: 454, startPoint y: 157, endPoint x: 282, endPoint y: 157, distance: 172.1
click at [282, 157] on div "Episode Details Discard Save External Title LIVE: Monster Jam from Houston, TX …" at bounding box center [480, 205] width 402 height 268
type textarea "Tune in LIVE as Monster Jam Fall Stadium Series rolls into Houston, TX - 10/18/…"
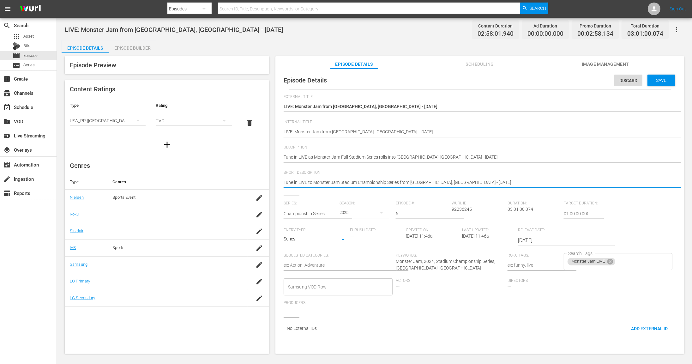
click at [333, 183] on textarea "Tune in LIVE to Monster Jam Stadium Championship Series from [GEOGRAPHIC_DATA],…" at bounding box center [478, 183] width 389 height 8
paste textarea "as Monster Jam Fall Stadium Series rolls into Houston, TX - 10/18"
type textarea "Tune in LIVE as Monster Jam Fall Stadium Series rolls into Houston, TX - 10/18/…"
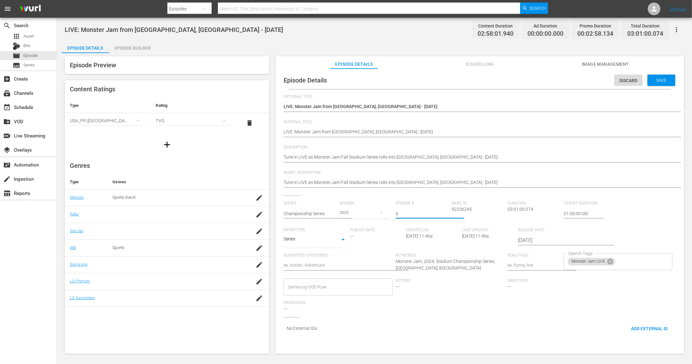
click at [413, 213] on input "6" at bounding box center [422, 213] width 53 height 15
type input "8"
drag, startPoint x: 392, startPoint y: 106, endPoint x: 279, endPoint y: 106, distance: 112.4
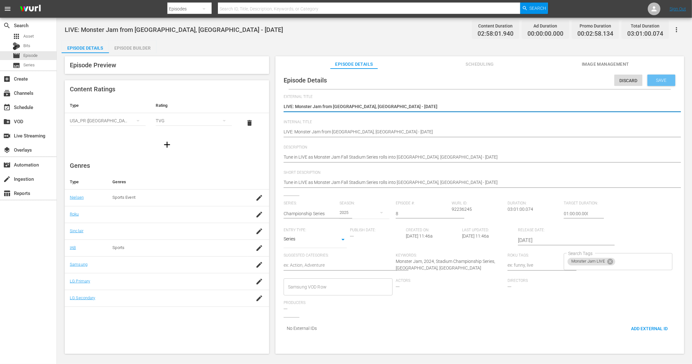
click at [658, 78] on span "Save" at bounding box center [661, 80] width 21 height 5
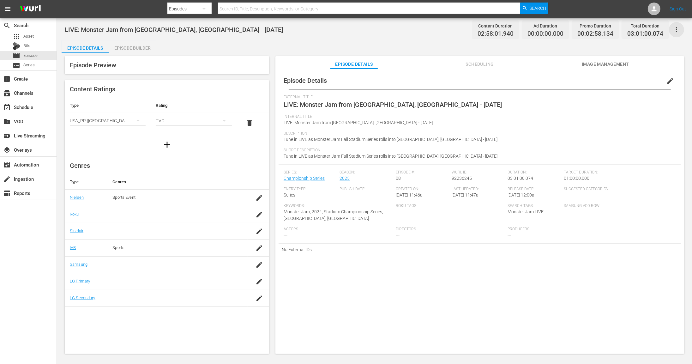
click at [678, 30] on icon "button" at bounding box center [677, 30] width 8 height 8
click at [657, 48] on div "Duplicate Episode" at bounding box center [631, 47] width 96 height 15
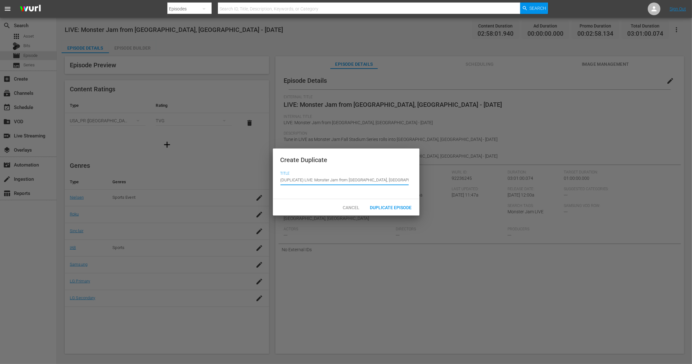
drag, startPoint x: 305, startPoint y: 180, endPoint x: 274, endPoint y: 181, distance: 30.6
click at [274, 181] on div "Create Duplicate Title Episode Title (DUPLICATE) LIVE: Monster Jam from Houston…" at bounding box center [346, 173] width 147 height 51
drag, startPoint x: 326, startPoint y: 180, endPoint x: 347, endPoint y: 179, distance: 21.5
click at [347, 179] on input "LIVE: Monster Jam from [GEOGRAPHIC_DATA], [GEOGRAPHIC_DATA] - [DATE]" at bounding box center [344, 179] width 128 height 15
click at [366, 179] on input "LIVE: Monster Jam from Glendale, Arizona - 10/18/2025" at bounding box center [344, 179] width 128 height 15
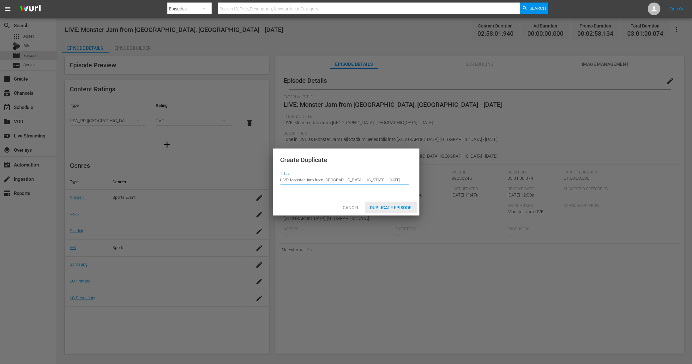
type input "LIVE: Monster Jam from Glendale, Arizona - 10/25/2025"
click at [394, 206] on span "Duplicate Episode" at bounding box center [391, 207] width 52 height 5
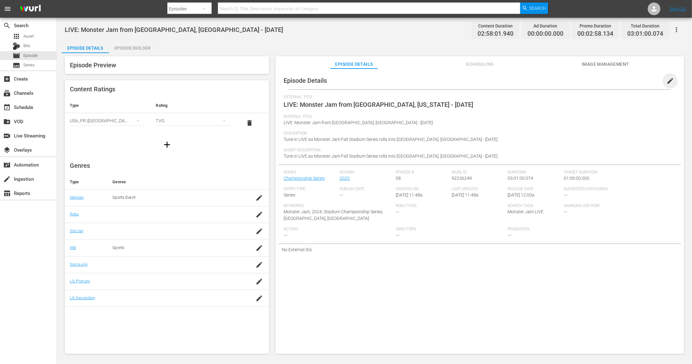
click at [666, 80] on span "edit" at bounding box center [670, 81] width 8 height 8
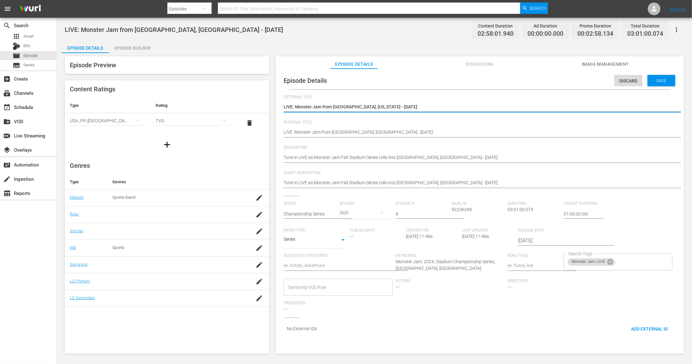
click at [328, 105] on textarea "LIVE: Monster Jam from Glendale, Arizona - 10/25/2025" at bounding box center [478, 108] width 389 height 8
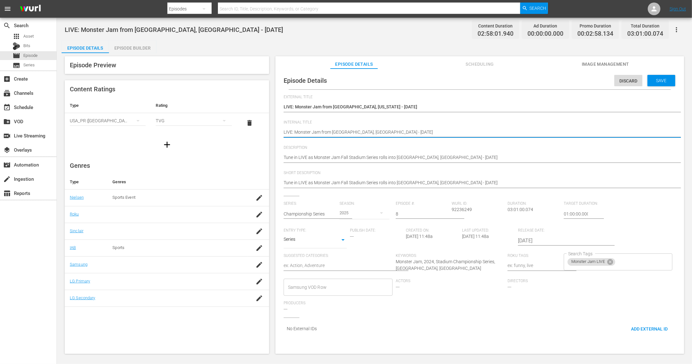
click at [325, 133] on textarea "LIVE: Monster Jam from [GEOGRAPHIC_DATA], [GEOGRAPHIC_DATA] - [DATE]" at bounding box center [478, 133] width 389 height 8
paste textarea "Glendale, Arizona - 10/25"
type textarea "LIVE: Monster Jam from Glendale, Arizona - 10/25/2025"
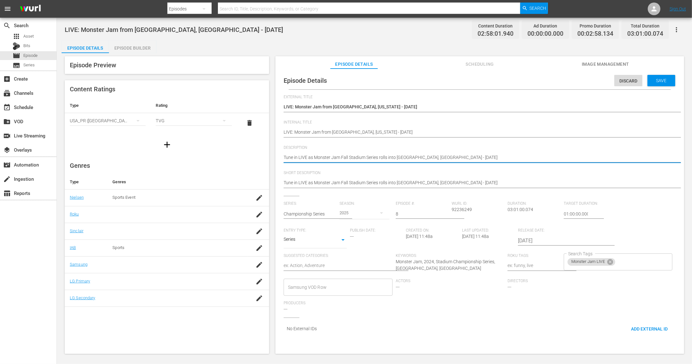
paste textarea "LIVE: Monster Jam from Glendale, Arizona - 10/25"
type textarea "Tune in LIVE as Monster Jam Fall Stadium Series rolls into LIVE: Monster Jam fr…"
drag, startPoint x: 397, startPoint y: 157, endPoint x: 455, endPoint y: 157, distance: 57.8
drag, startPoint x: 447, startPoint y: 156, endPoint x: 398, endPoint y: 157, distance: 49.0
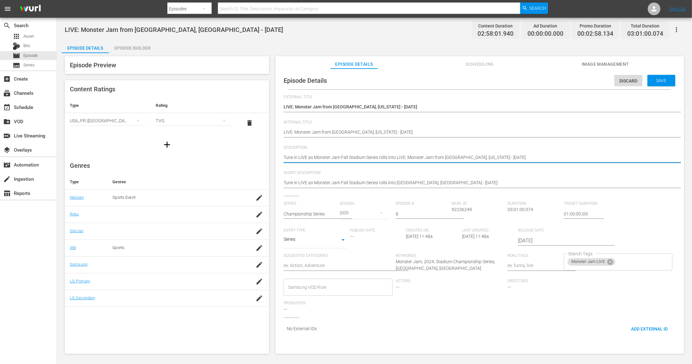
click at [398, 157] on textarea "Tune in LIVE as Monster Jam Fall Stadium Series rolls into Houston, TX - 10/18/…" at bounding box center [478, 158] width 389 height 8
type textarea "Tune in LIVE as Monster Jam Fall Stadium Series rolls into Glendale, Arizona - …"
drag, startPoint x: 431, startPoint y: 158, endPoint x: 286, endPoint y: 158, distance: 144.6
click at [284, 156] on textarea "Tune in LIVE as Monster Jam Fall Stadium Series rolls into Houston, TX - 10/18/…" at bounding box center [478, 158] width 389 height 8
type textarea "Tune in LIVE as Monster Jam Fall Stadium Series rolls into Glendale, Arizona - …"
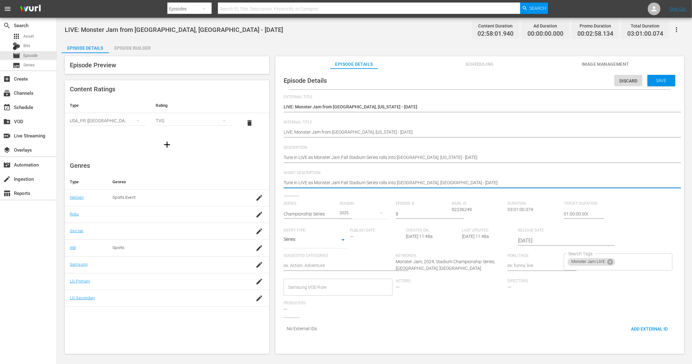
click at [322, 179] on textarea "Tune in LIVE as Monster Jam Fall Stadium Series rolls into Houston, TX - 10/18/…" at bounding box center [478, 183] width 389 height 8
paste textarea "Glendale, Arizona - 10/25"
type textarea "Tune in LIVE as Monster Jam Fall Stadium Series rolls into Glendale, Arizona - …"
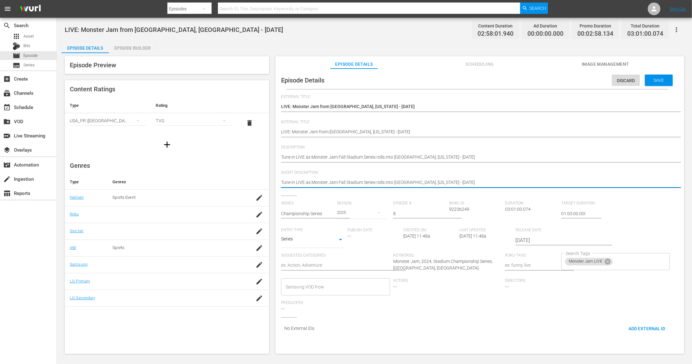
type textarea "Tune in LIVE as Monster Jam Fall Stadium Series rolls into Glendale, Arizona - …"
click at [397, 215] on input "8" at bounding box center [419, 213] width 53 height 15
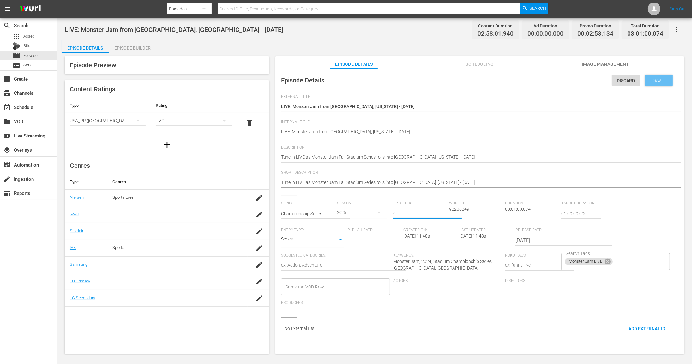
type input "9"
click at [652, 81] on span "Save" at bounding box center [659, 80] width 21 height 5
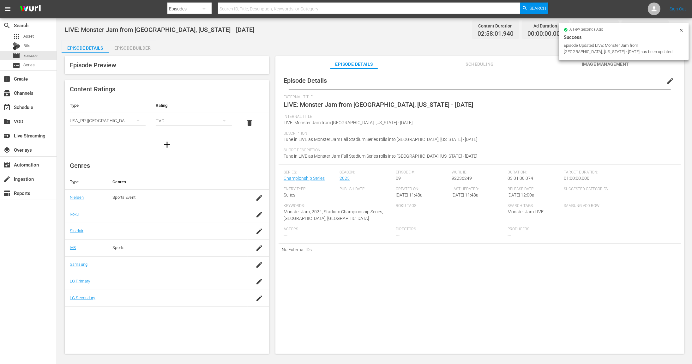
click at [400, 38] on div "LIVE: Monster Jam from Glendale, Arizona - 10/25/2025 Content Duration 02:58:01…" at bounding box center [374, 186] width 635 height 337
click at [298, 33] on div "LIVE: Monster Jam from Glendale, Arizona - 10/25/2025 Content Duration 02:58:01…" at bounding box center [374, 29] width 619 height 14
click at [433, 28] on div "LIVE: Monster Jam from Glendale, Arizona - 10/25/2025 Content Duration 02:58:01…" at bounding box center [374, 29] width 619 height 14
click at [36, 56] on span "Episode" at bounding box center [30, 55] width 14 height 6
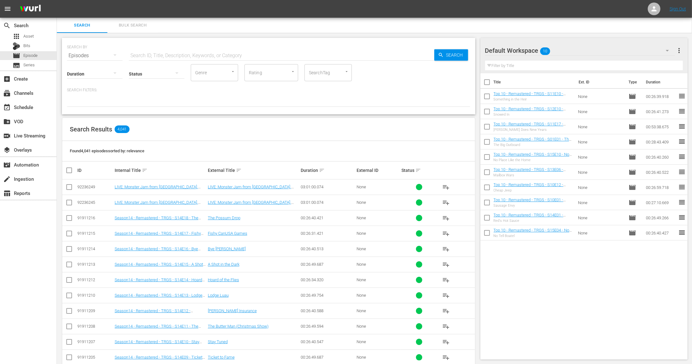
click at [291, 136] on div "Search Results 4,041" at bounding box center [268, 129] width 413 height 23
click at [29, 104] on div "event_available Schedule" at bounding box center [17, 106] width 35 height 6
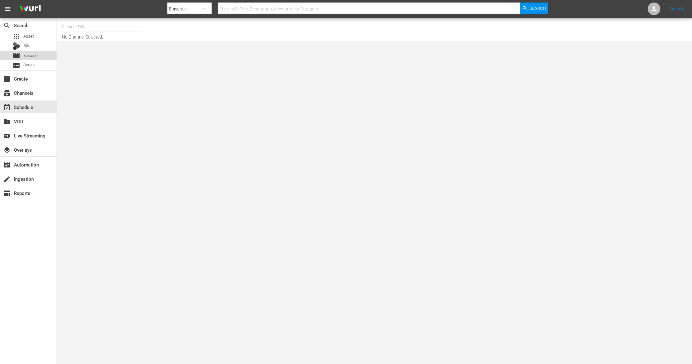
click at [35, 56] on span "Episode" at bounding box center [30, 55] width 14 height 6
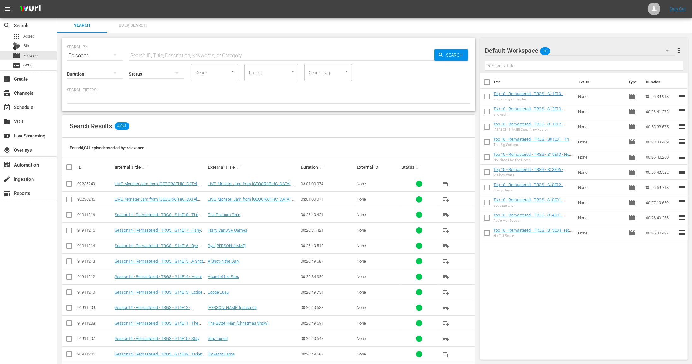
scroll to position [1, 0]
click at [337, 137] on div "Found 4,041 episodes sorted by: relevance" at bounding box center [268, 147] width 413 height 21
click at [71, 185] on input "checkbox" at bounding box center [69, 185] width 8 height 8
checkbox input "true"
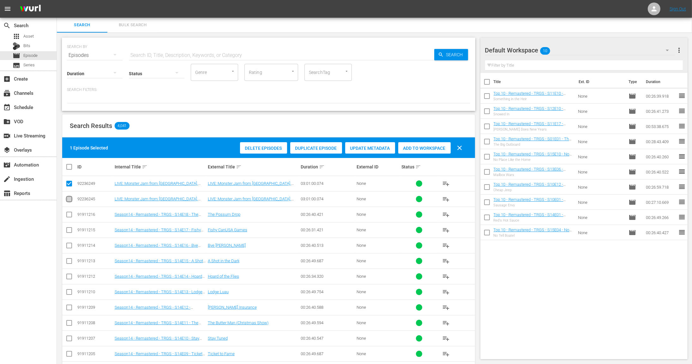
click at [69, 200] on input "checkbox" at bounding box center [69, 200] width 8 height 8
checkbox input "true"
click at [201, 124] on div "Search Results 4,041" at bounding box center [268, 125] width 413 height 23
drag, startPoint x: 162, startPoint y: 127, endPoint x: 66, endPoint y: 123, distance: 96.4
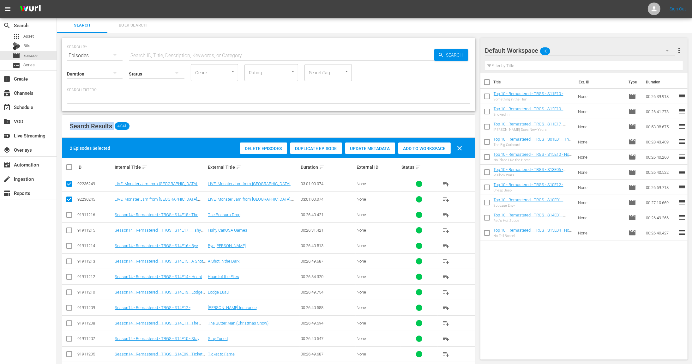
click at [66, 123] on div "Search Results 4,041" at bounding box center [268, 126] width 413 height 23
drag, startPoint x: 226, startPoint y: 121, endPoint x: 225, endPoint y: 125, distance: 4.3
click at [226, 121] on div "Search Results 4,041" at bounding box center [268, 126] width 413 height 23
click at [568, 50] on div "Default Workspace 10" at bounding box center [580, 51] width 190 height 18
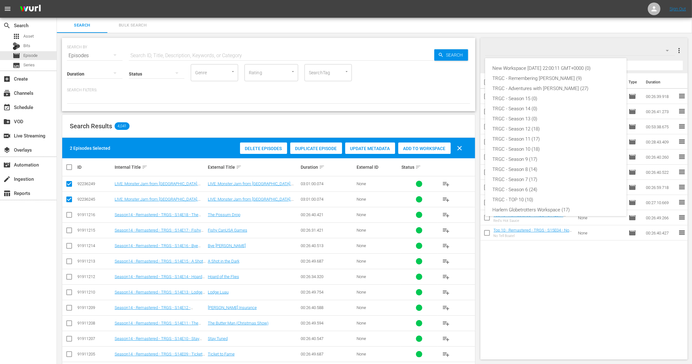
scroll to position [44, 0]
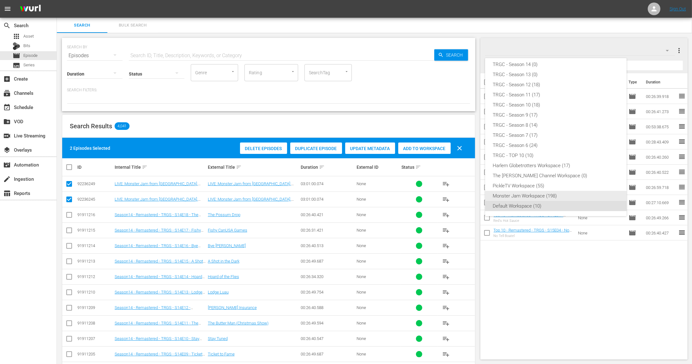
click at [526, 193] on div "Monster Jam Workspace (198)" at bounding box center [556, 196] width 126 height 10
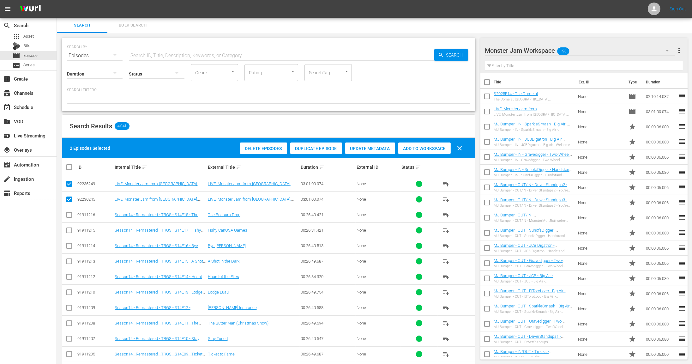
click at [428, 149] on span "Add to Workspace" at bounding box center [424, 148] width 52 height 5
